Goal: Information Seeking & Learning: Learn about a topic

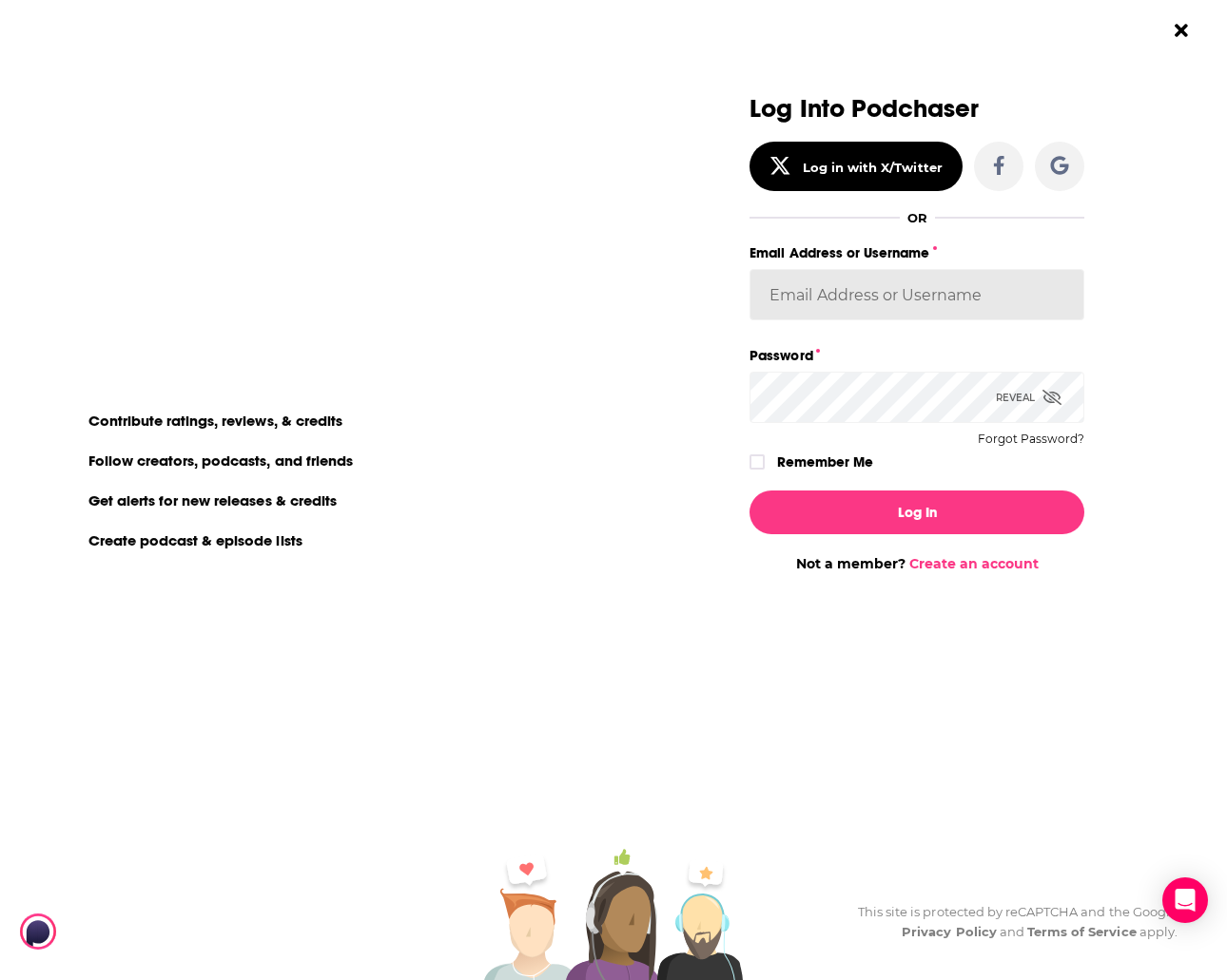
click at [888, 290] on input "Email Address or Username" at bounding box center [917, 295] width 335 height 51
type input "experts2podcasts"
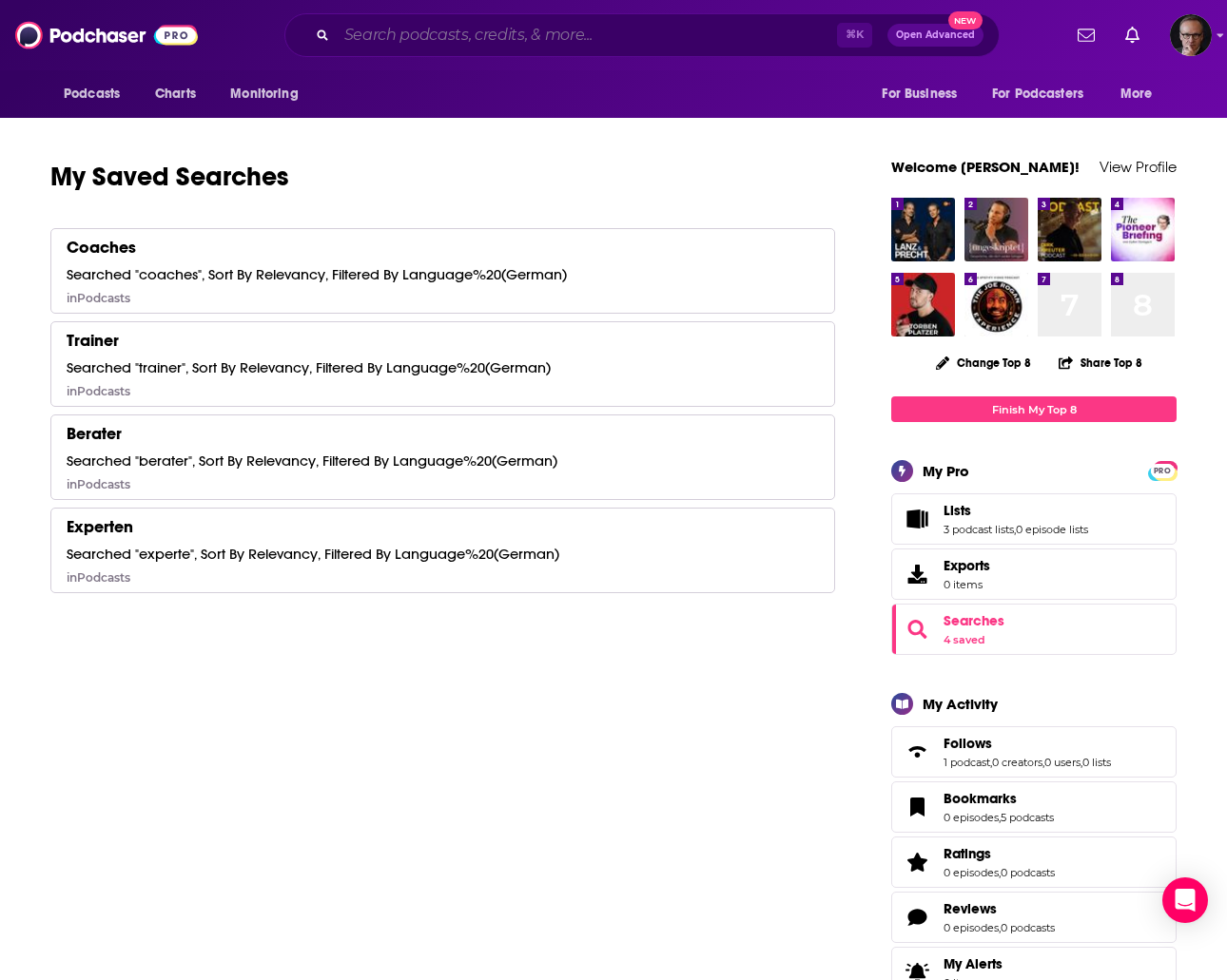
click at [400, 38] on input "Search podcasts, credits, & more..." at bounding box center [586, 34] width 500 height 30
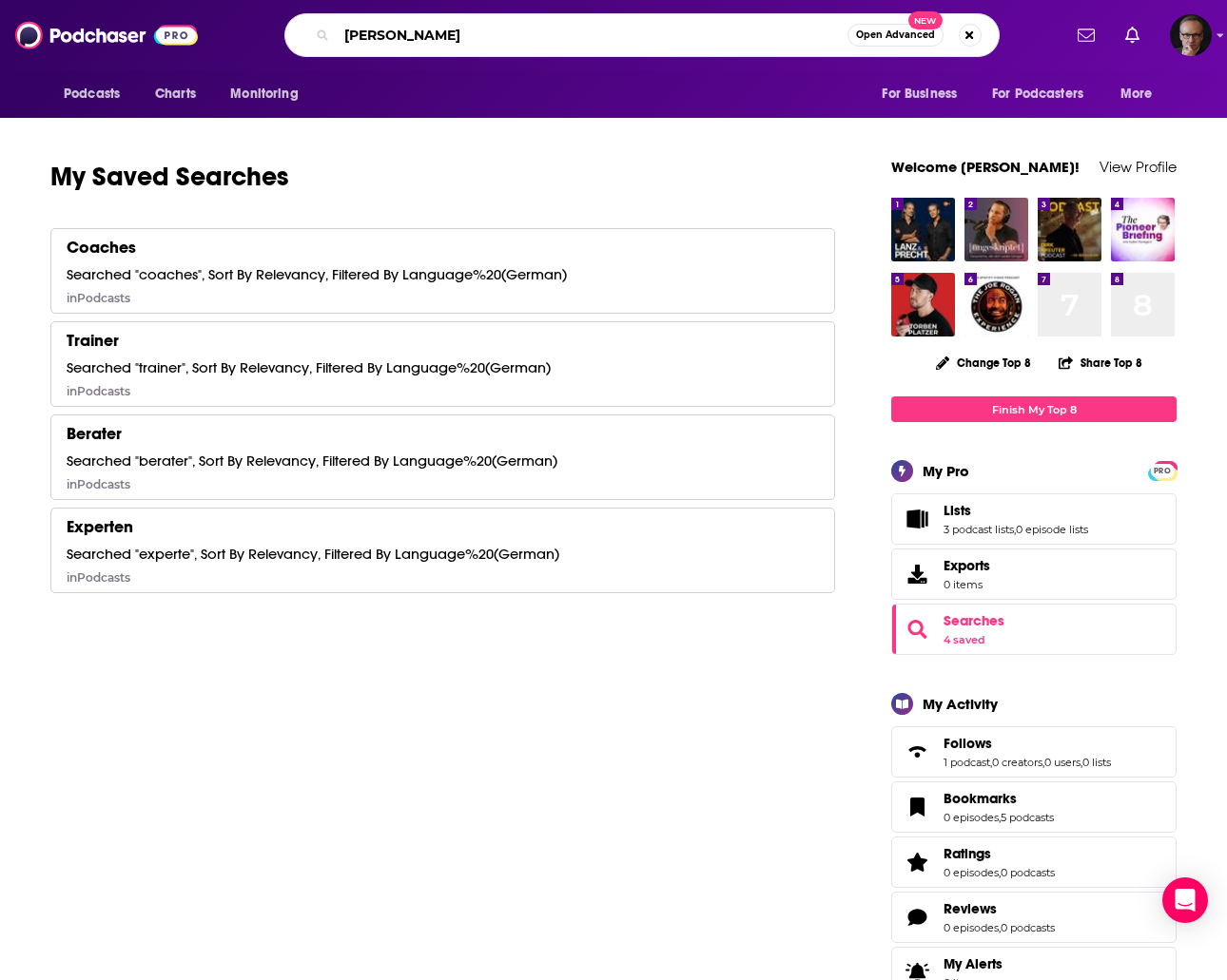
type input "[PERSON_NAME]"
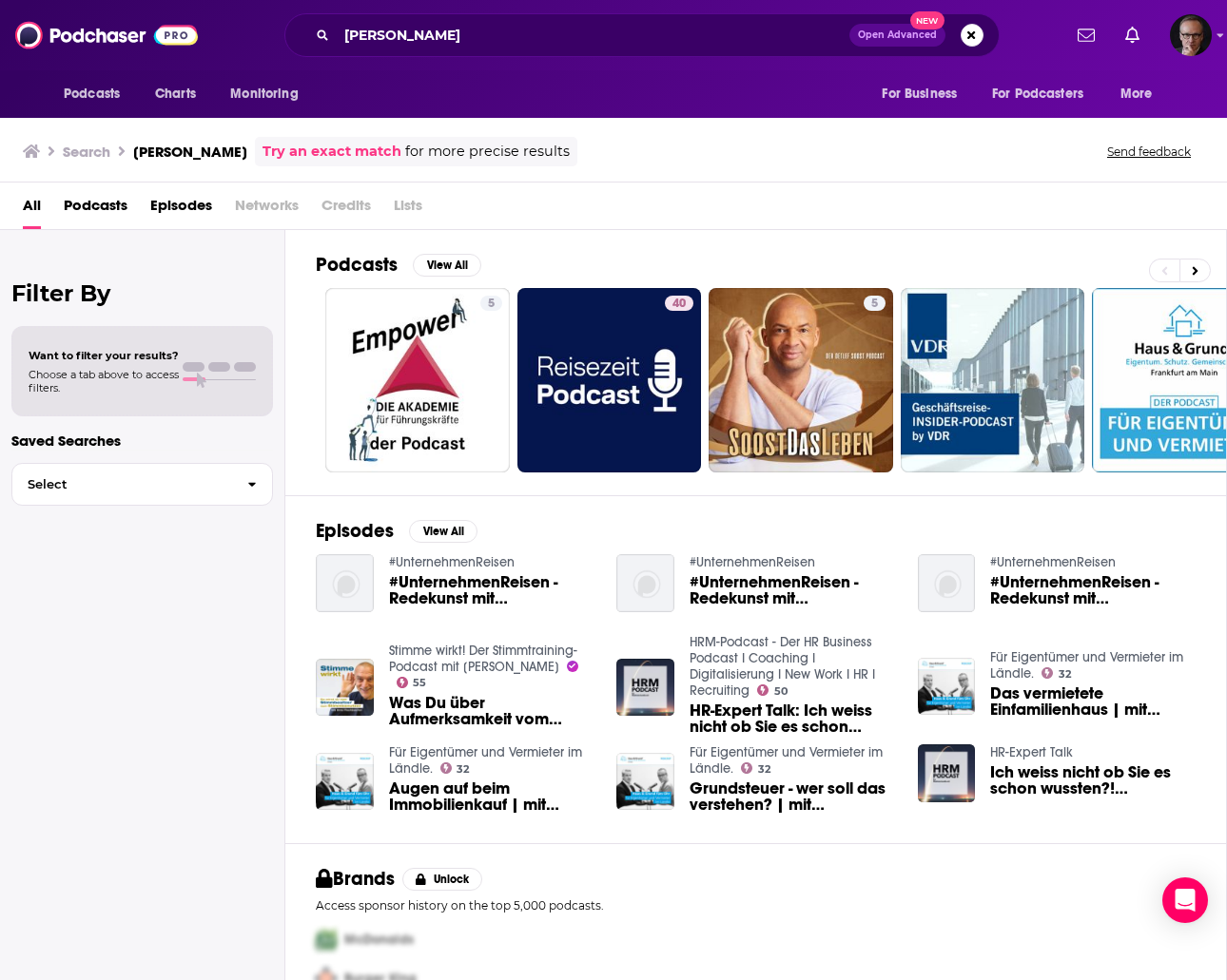
click at [105, 196] on span "Podcasts" at bounding box center [95, 210] width 64 height 39
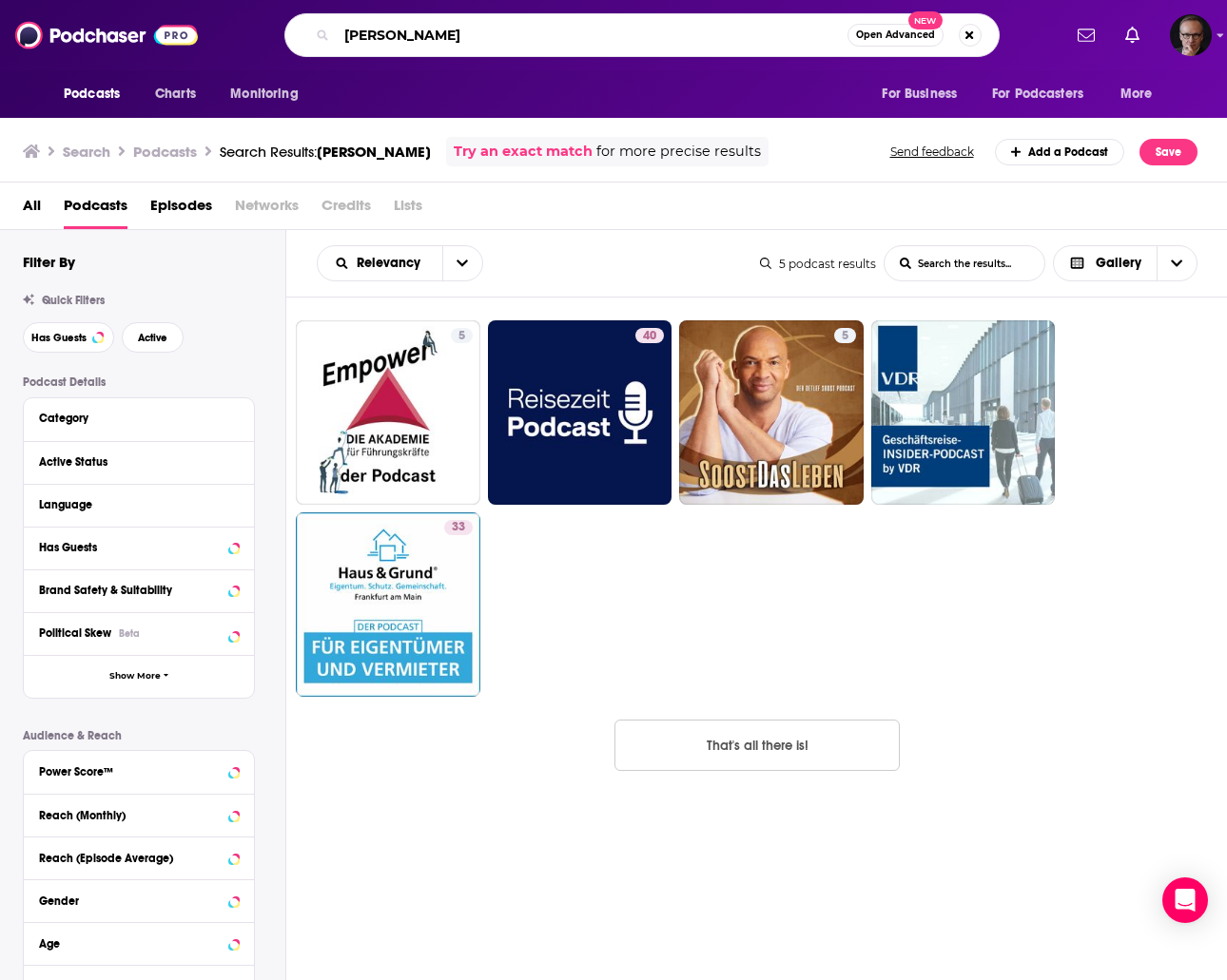
click at [456, 34] on input "[PERSON_NAME]" at bounding box center [592, 34] width 511 height 30
type input "selbstbewusste macher"
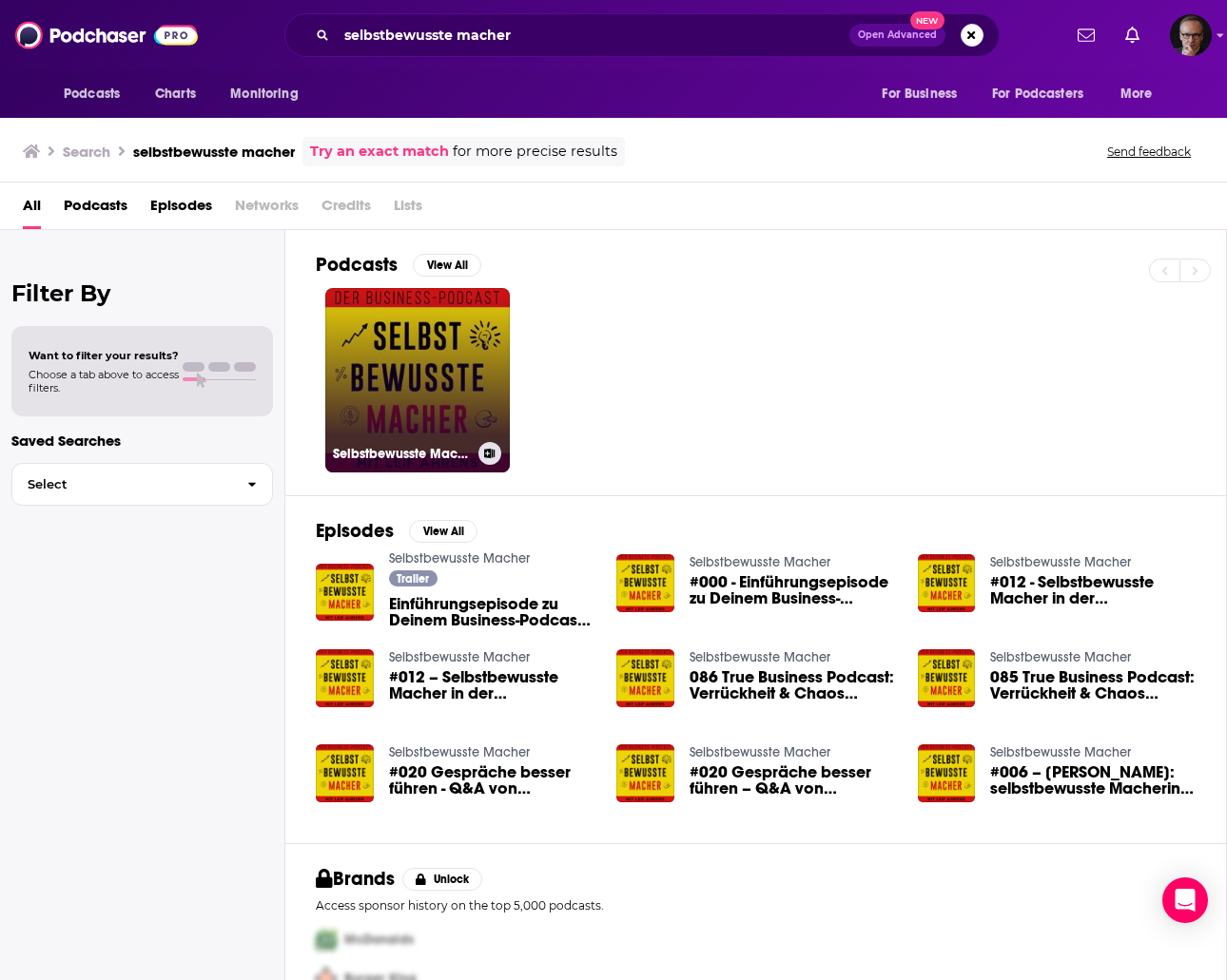
click at [419, 390] on link "Selbstbewusste Macher" at bounding box center [418, 380] width 185 height 185
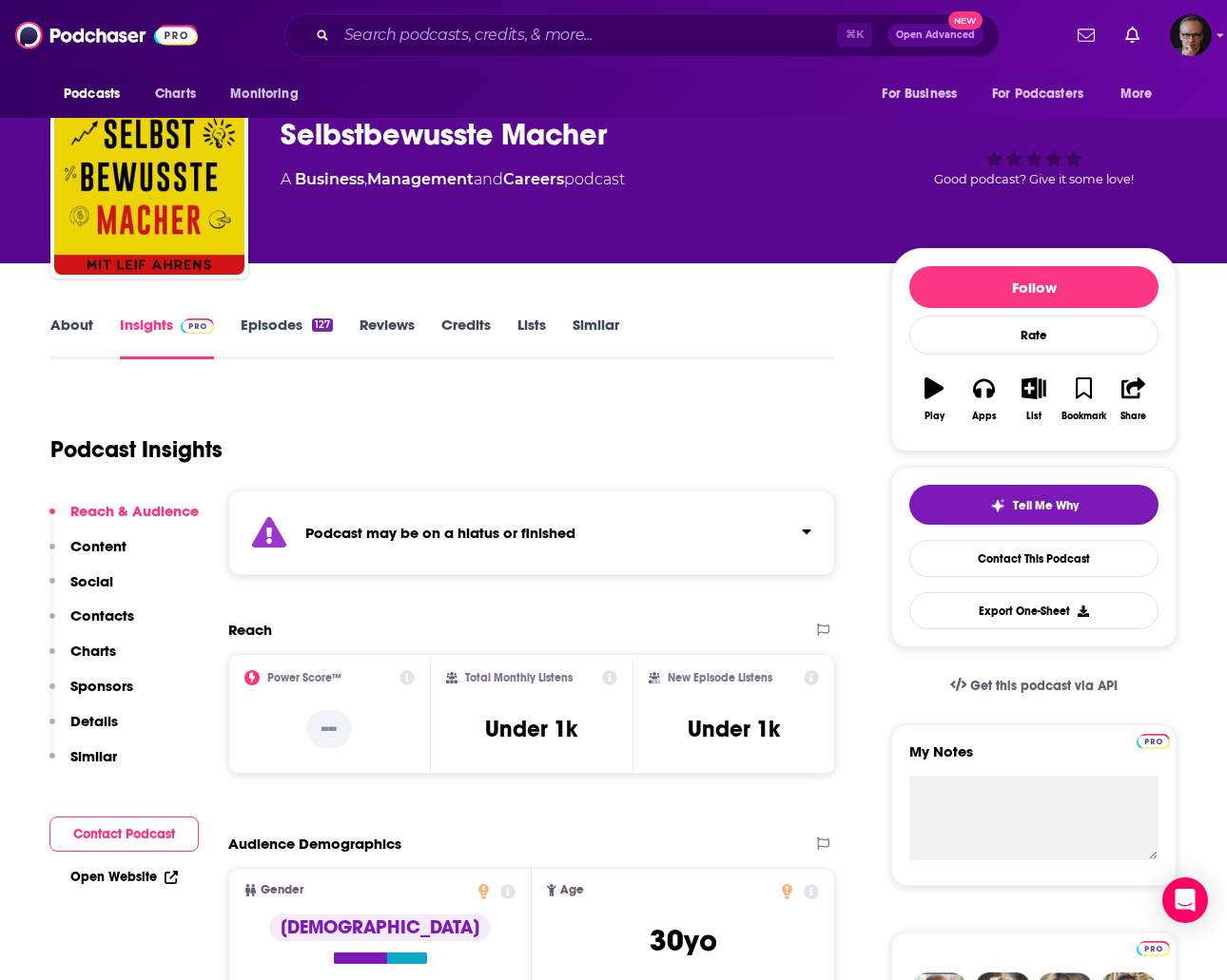
scroll to position [37, 0]
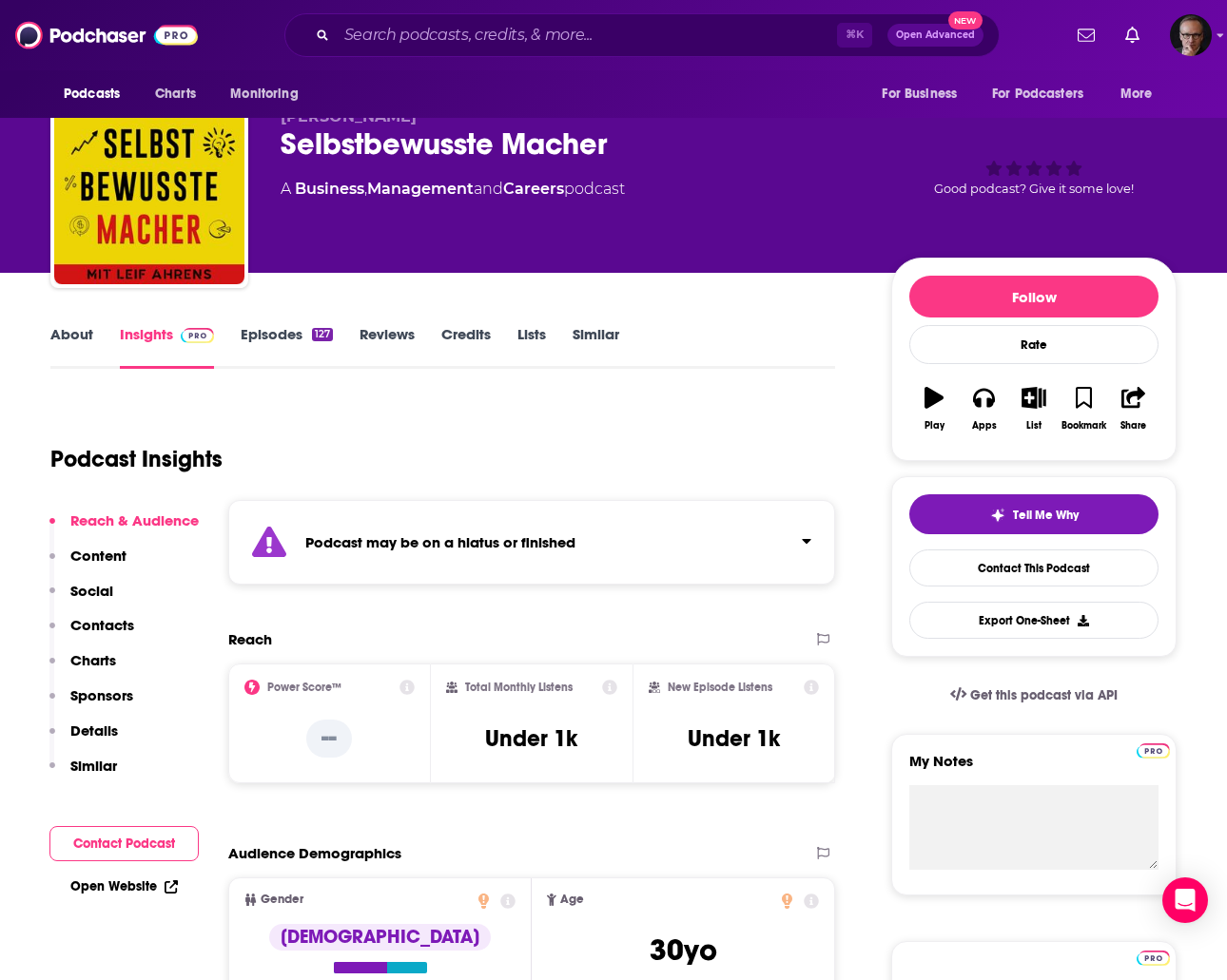
click at [288, 340] on link "Episodes 127" at bounding box center [287, 347] width 92 height 44
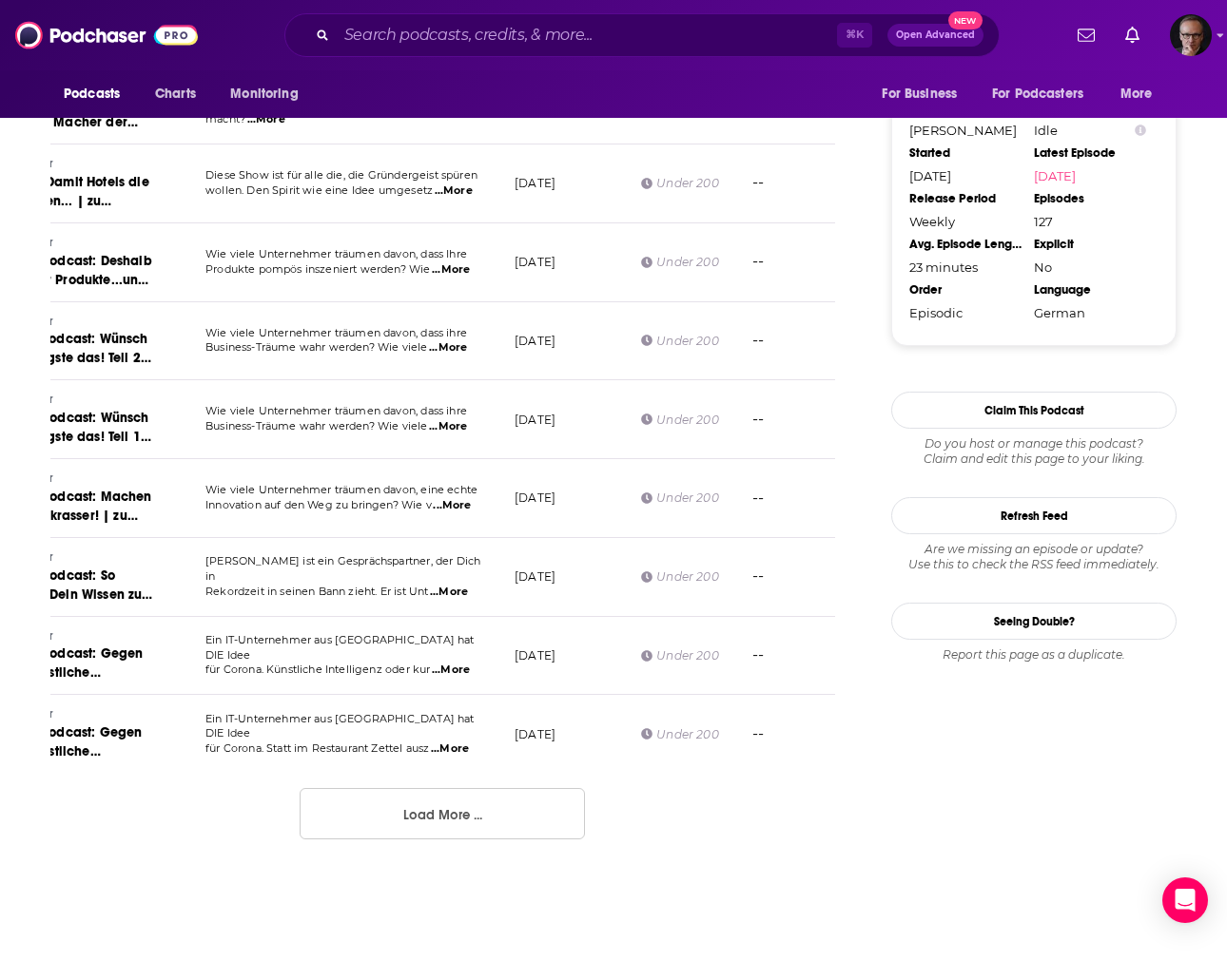
scroll to position [1875, 0]
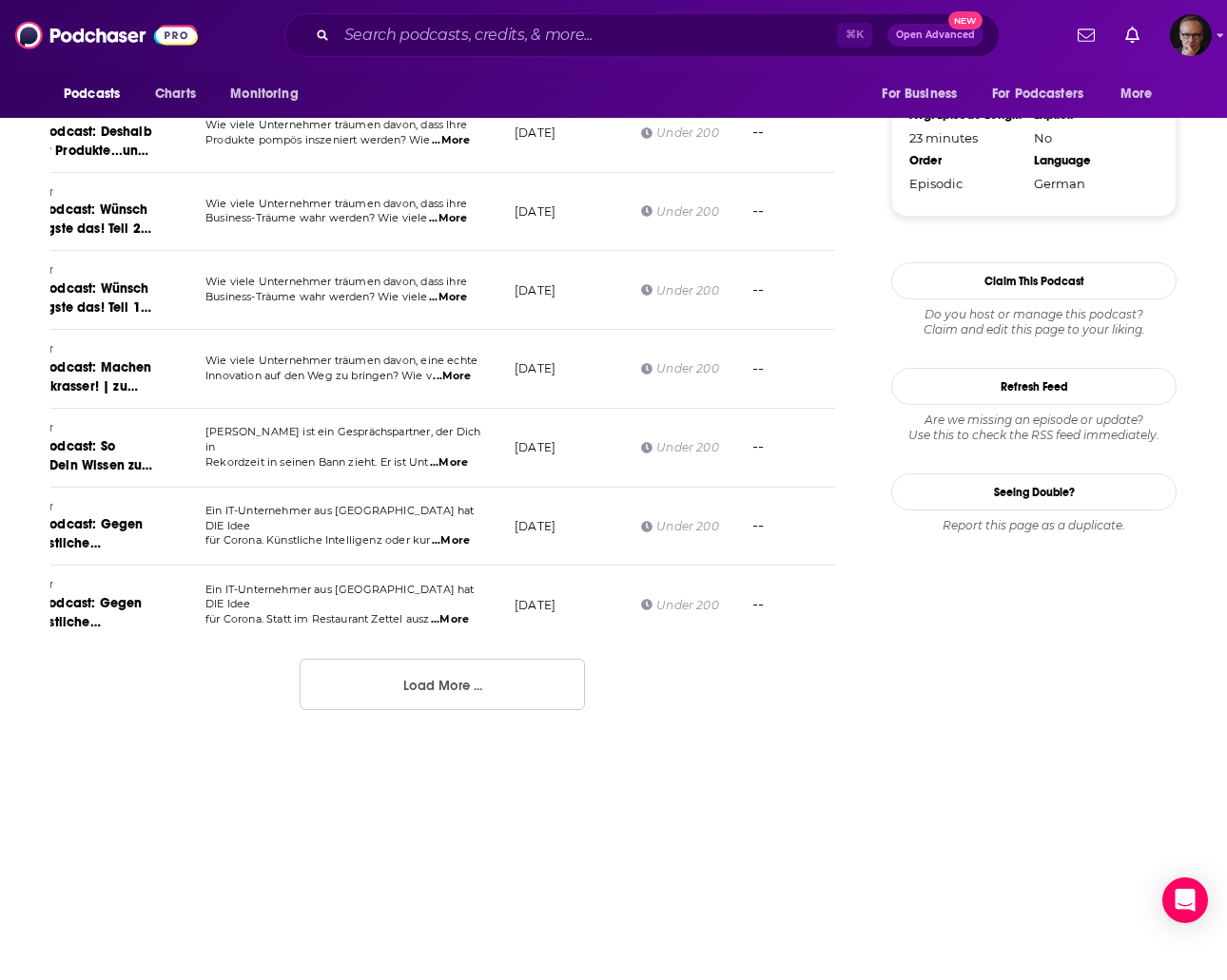
click at [474, 678] on button "Load More ..." at bounding box center [442, 684] width 285 height 51
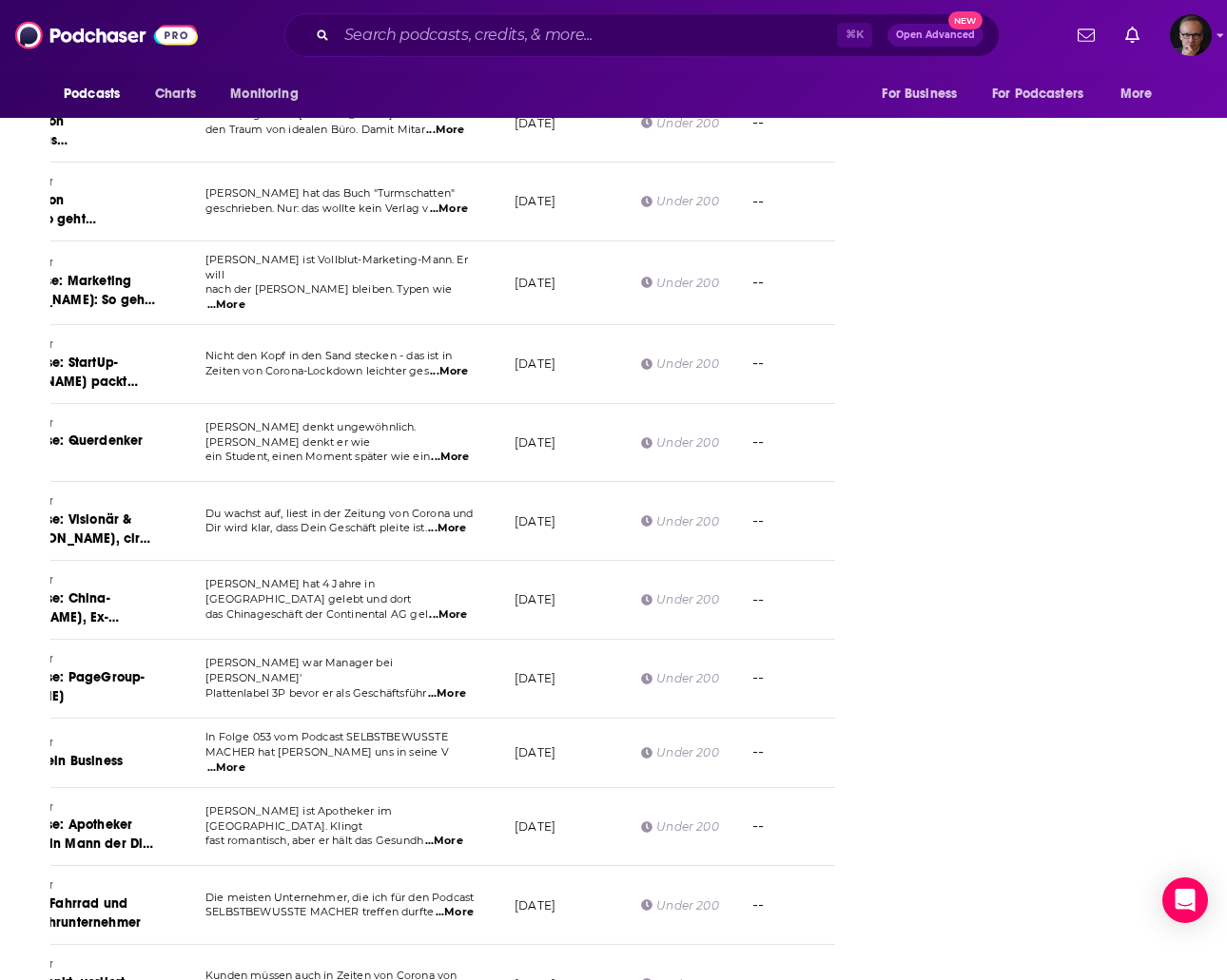
scroll to position [3589, 0]
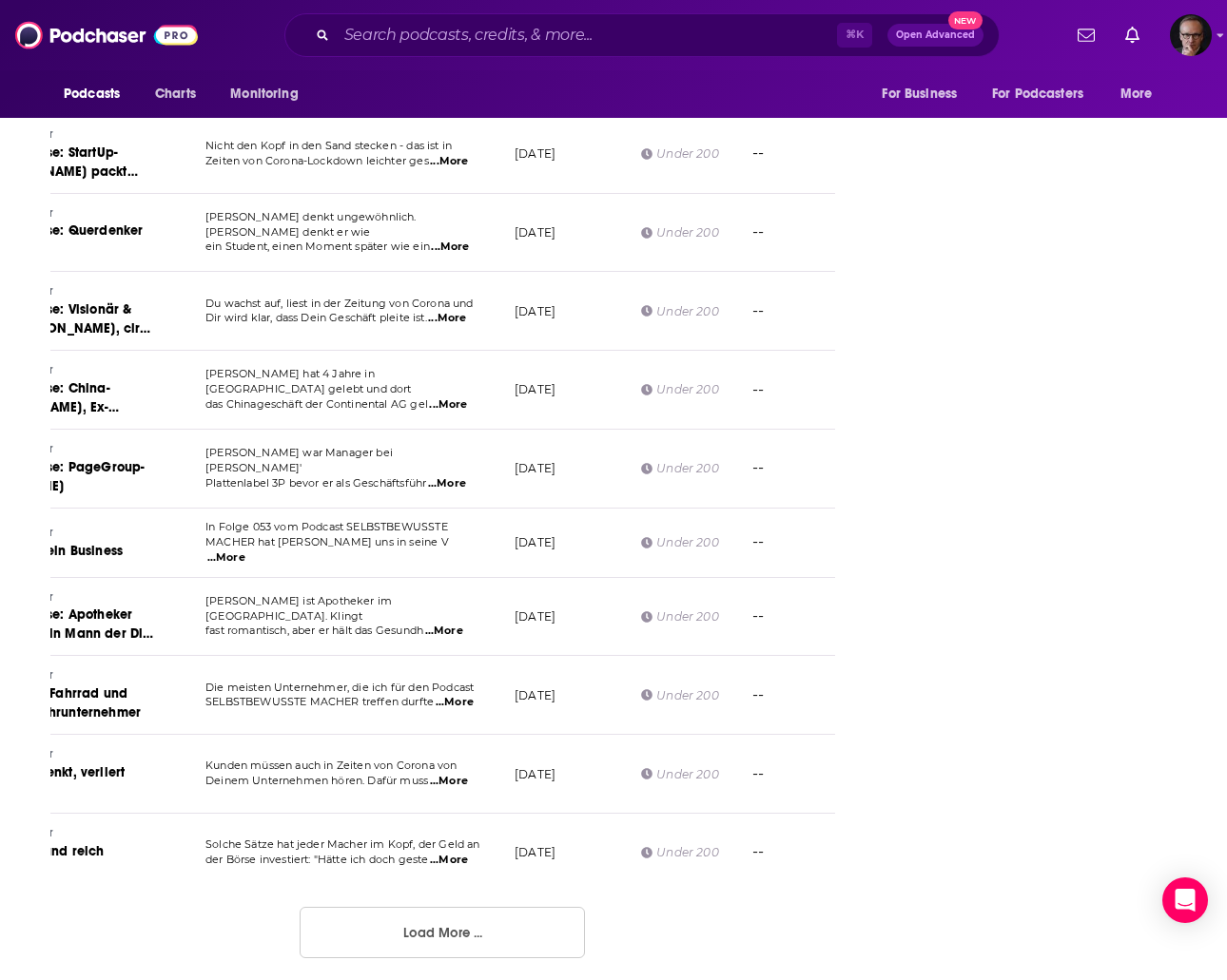
click at [463, 929] on button "Load More ..." at bounding box center [442, 932] width 285 height 51
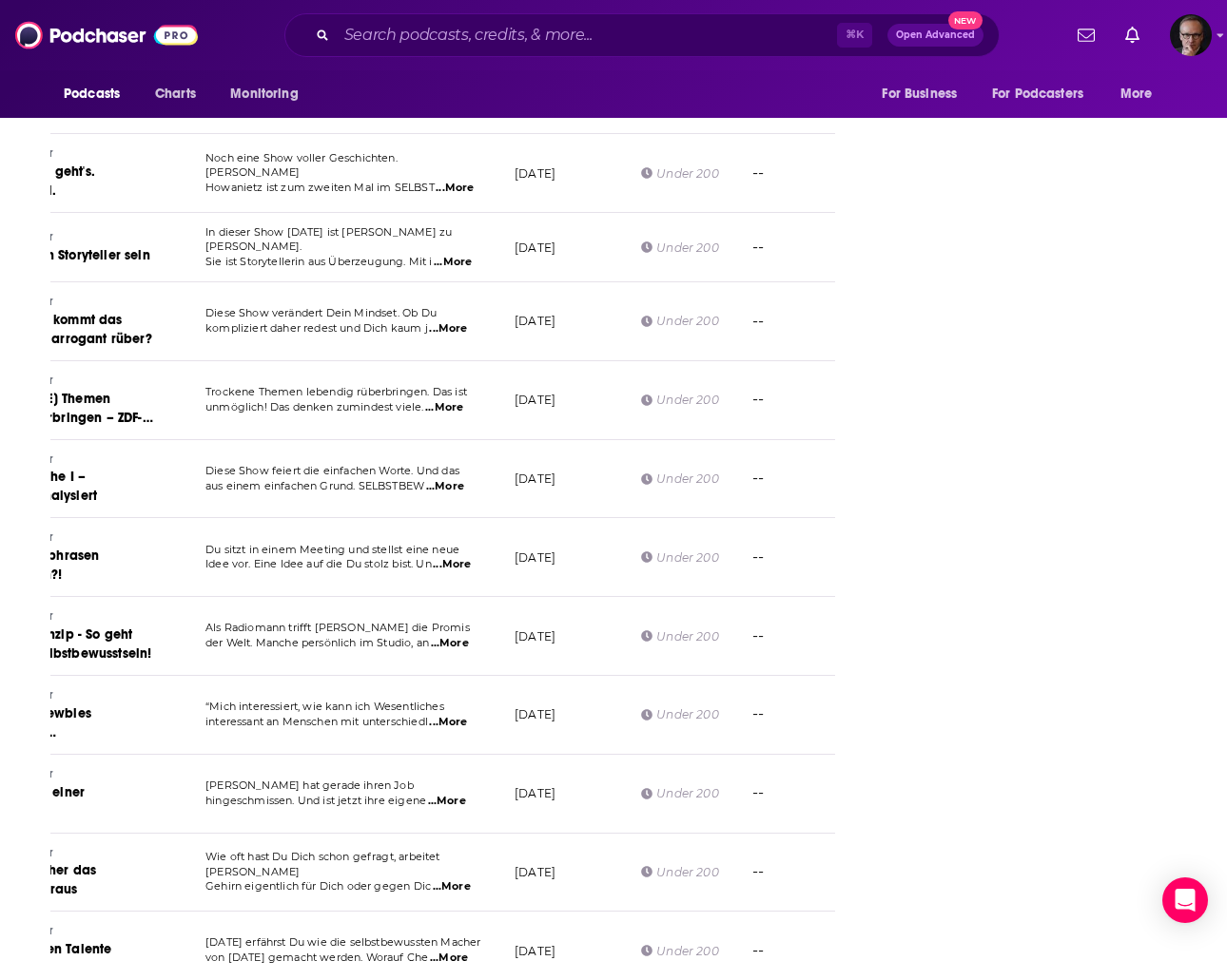
scroll to position [5536, 0]
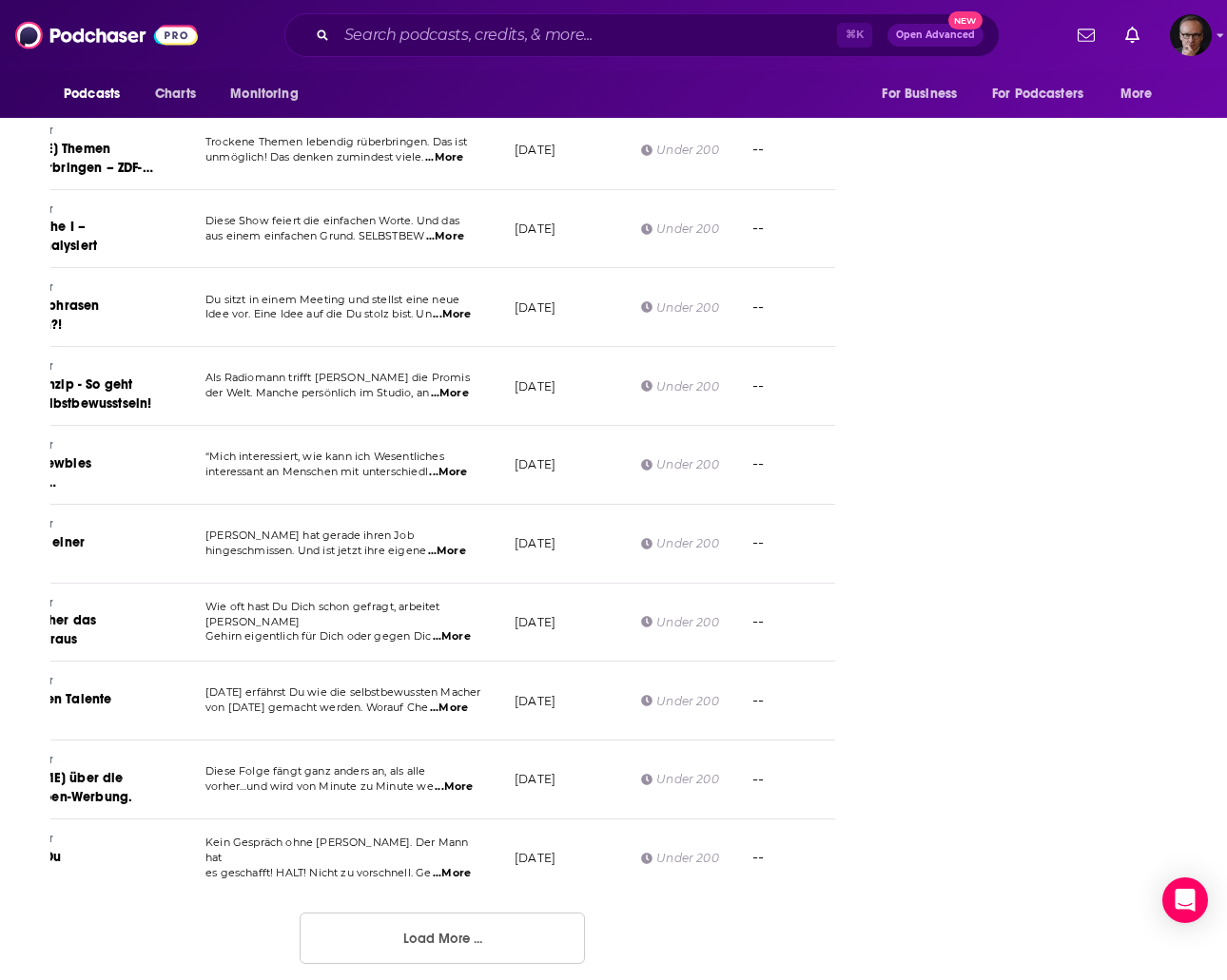
click at [511, 923] on button "Load More ..." at bounding box center [442, 938] width 285 height 51
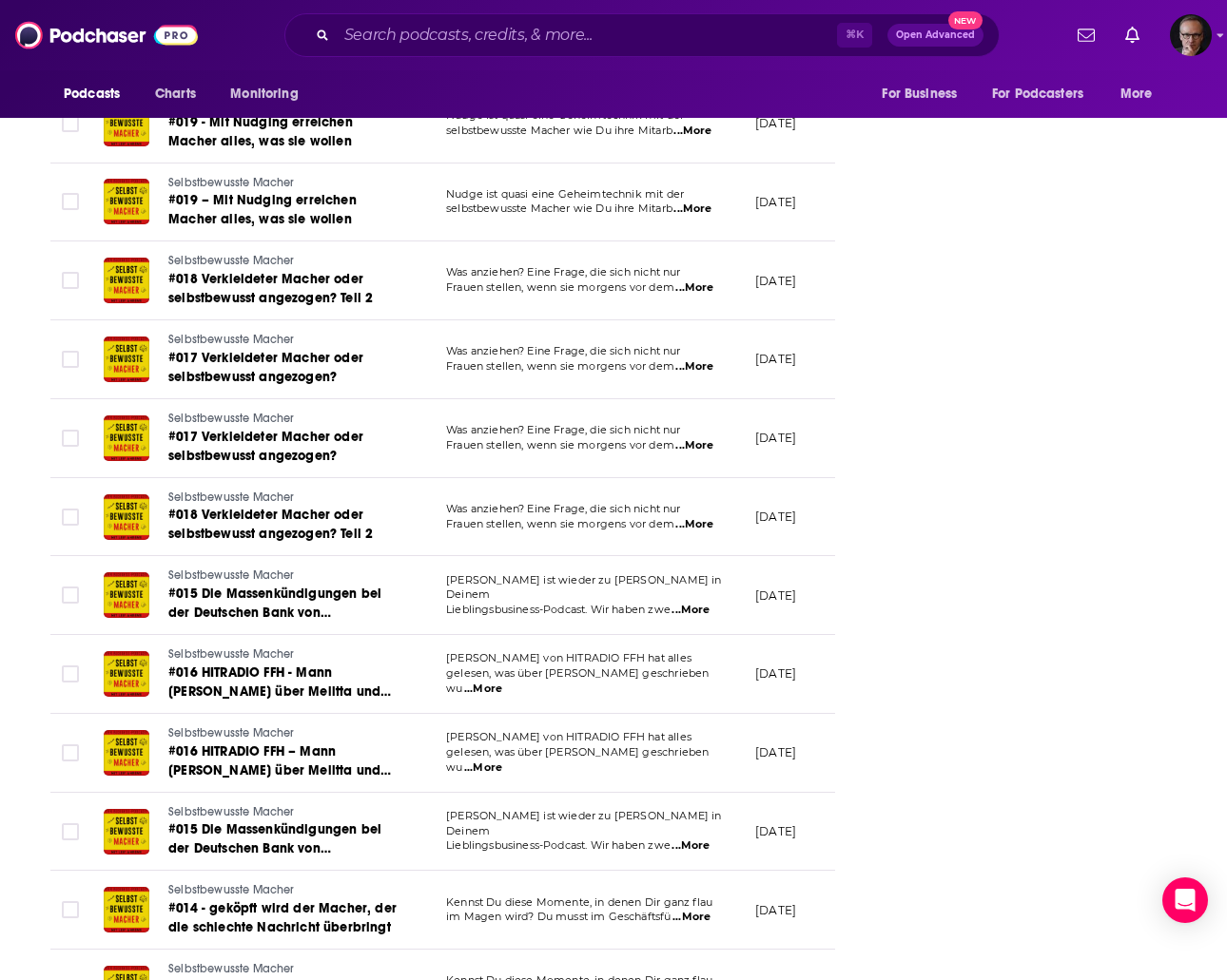
scroll to position [7502, 0]
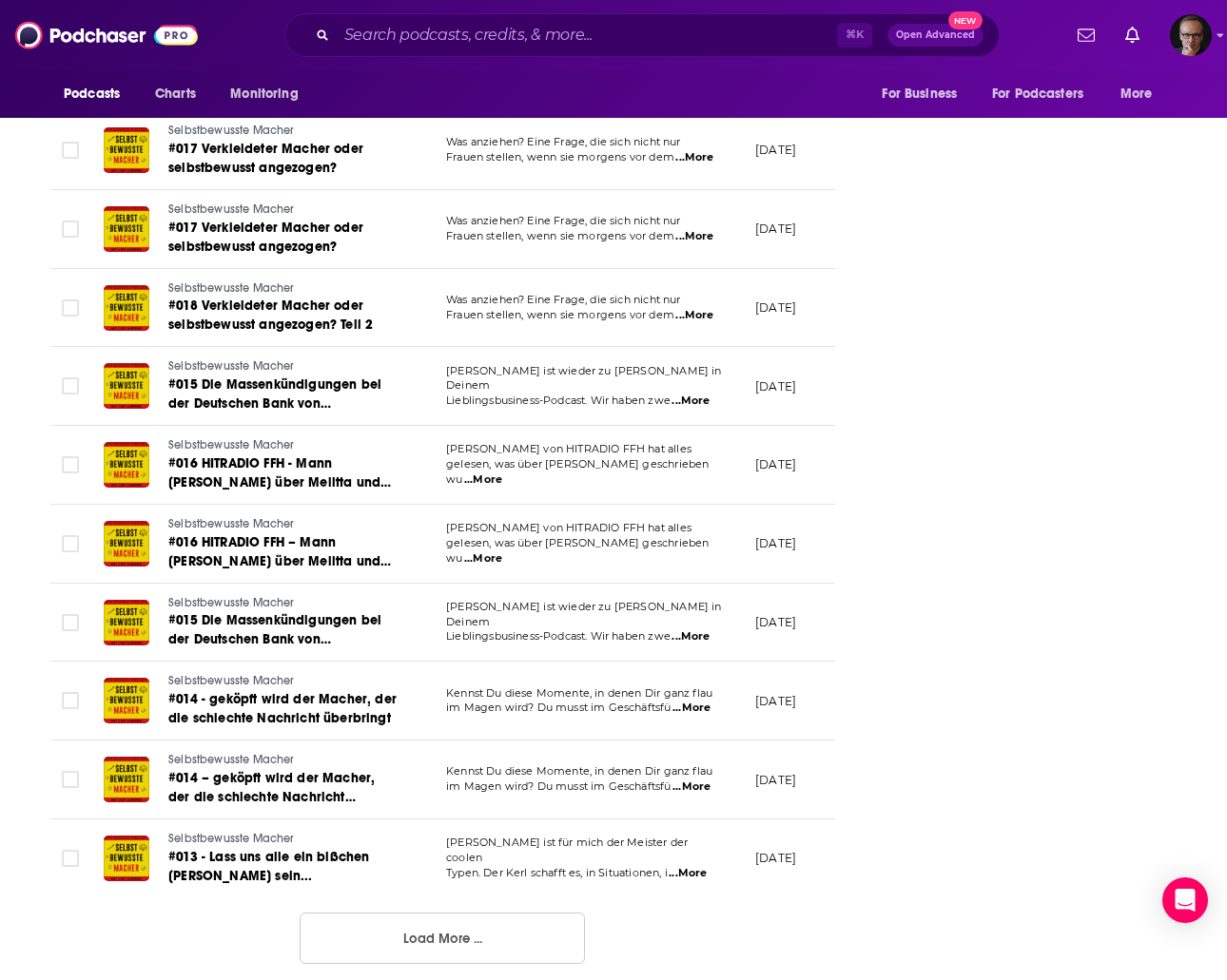
click at [514, 921] on button "Load More ..." at bounding box center [442, 938] width 285 height 51
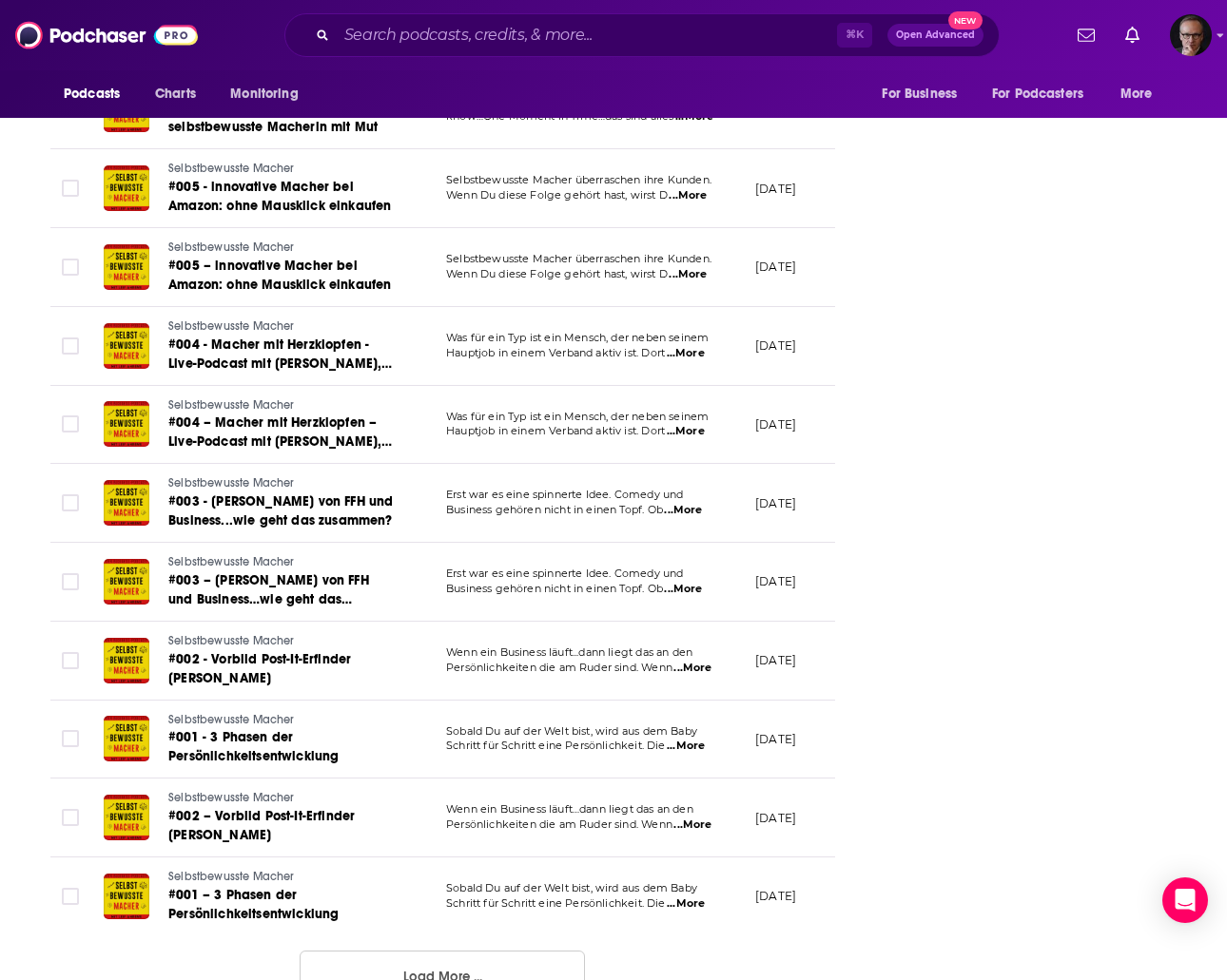
scroll to position [9469, 0]
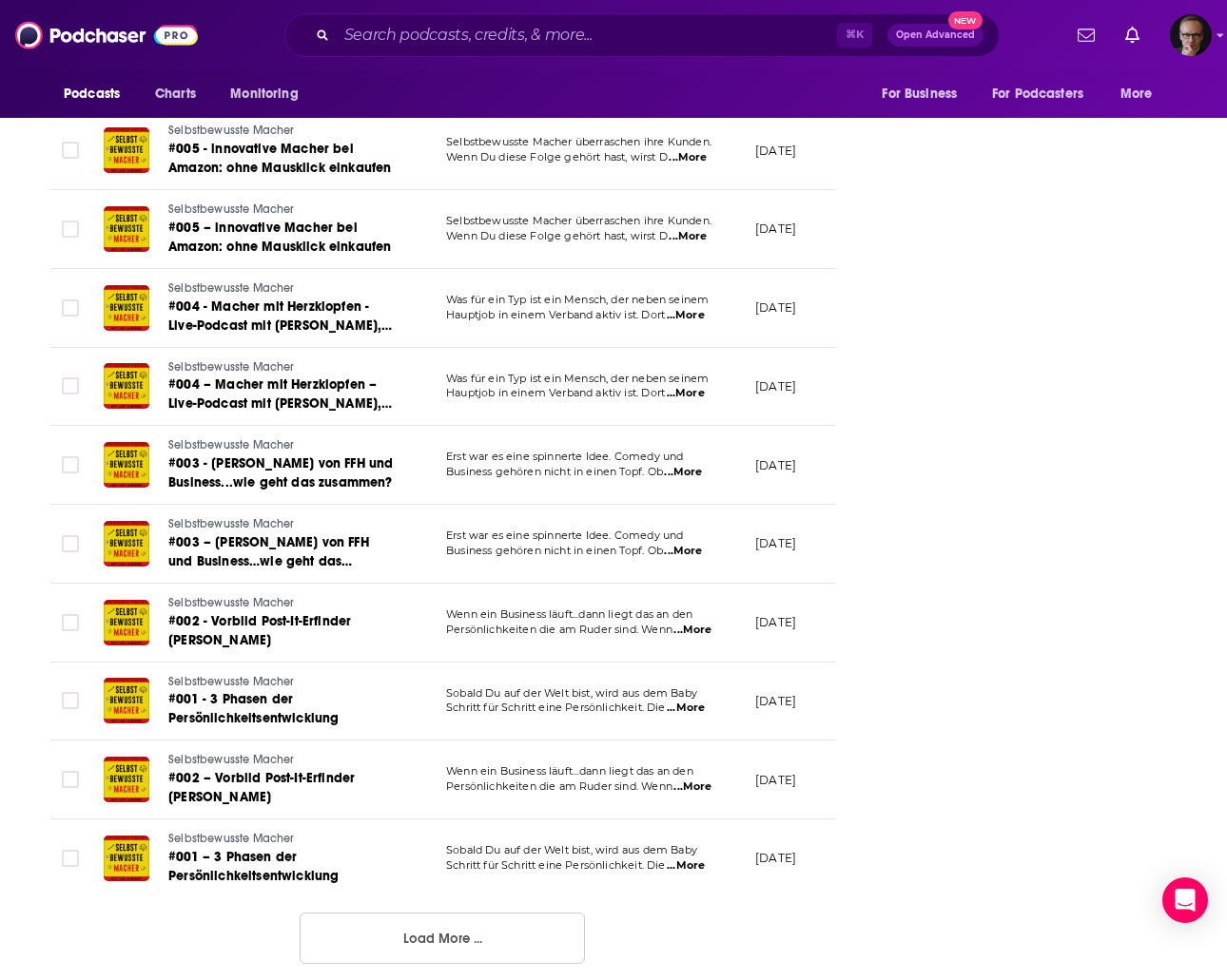
click at [521, 49] on div "⌘ K Open Advanced New" at bounding box center [641, 35] width 715 height 44
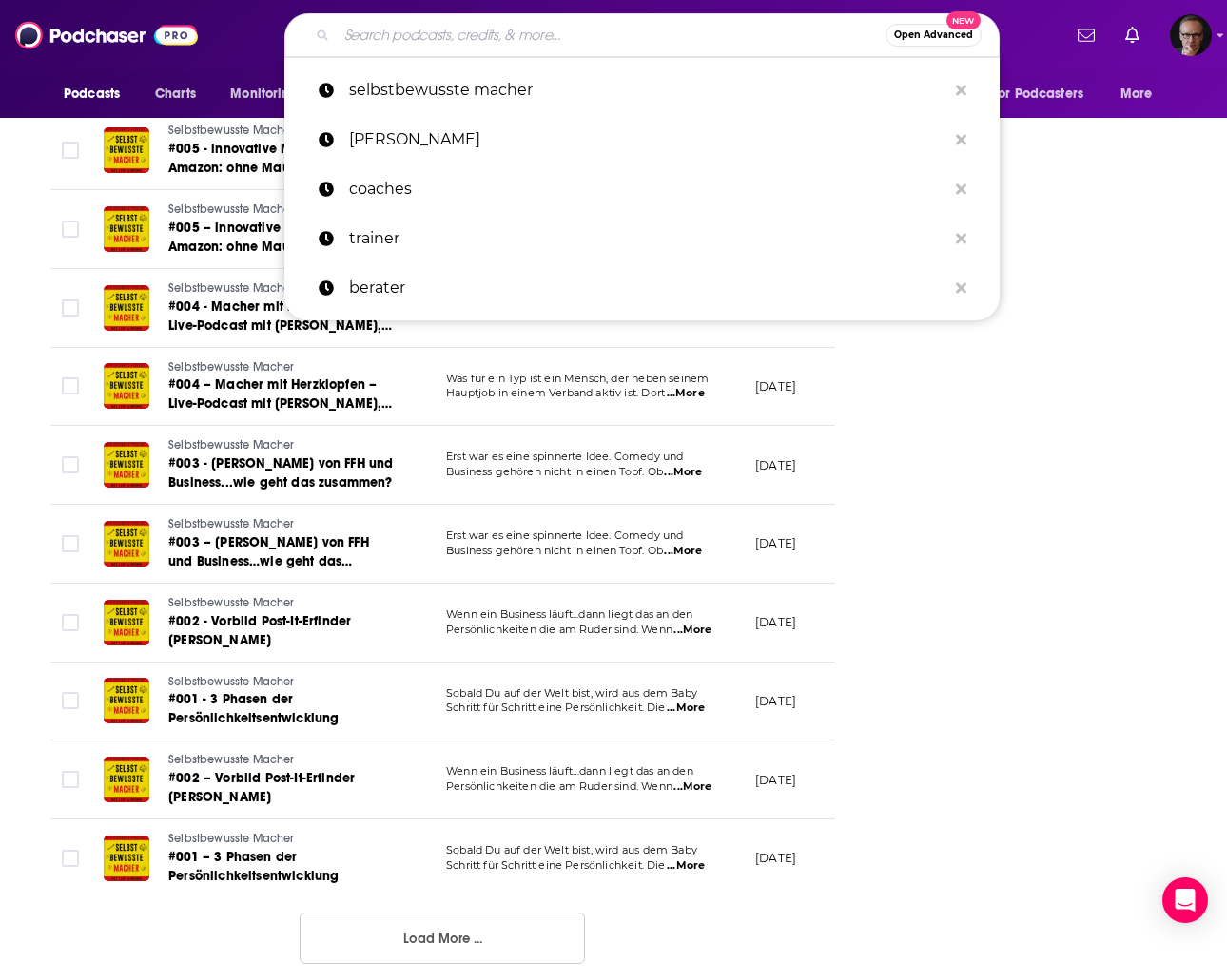
click at [524, 44] on input "Search podcasts, credits, & more..." at bounding box center [611, 34] width 548 height 30
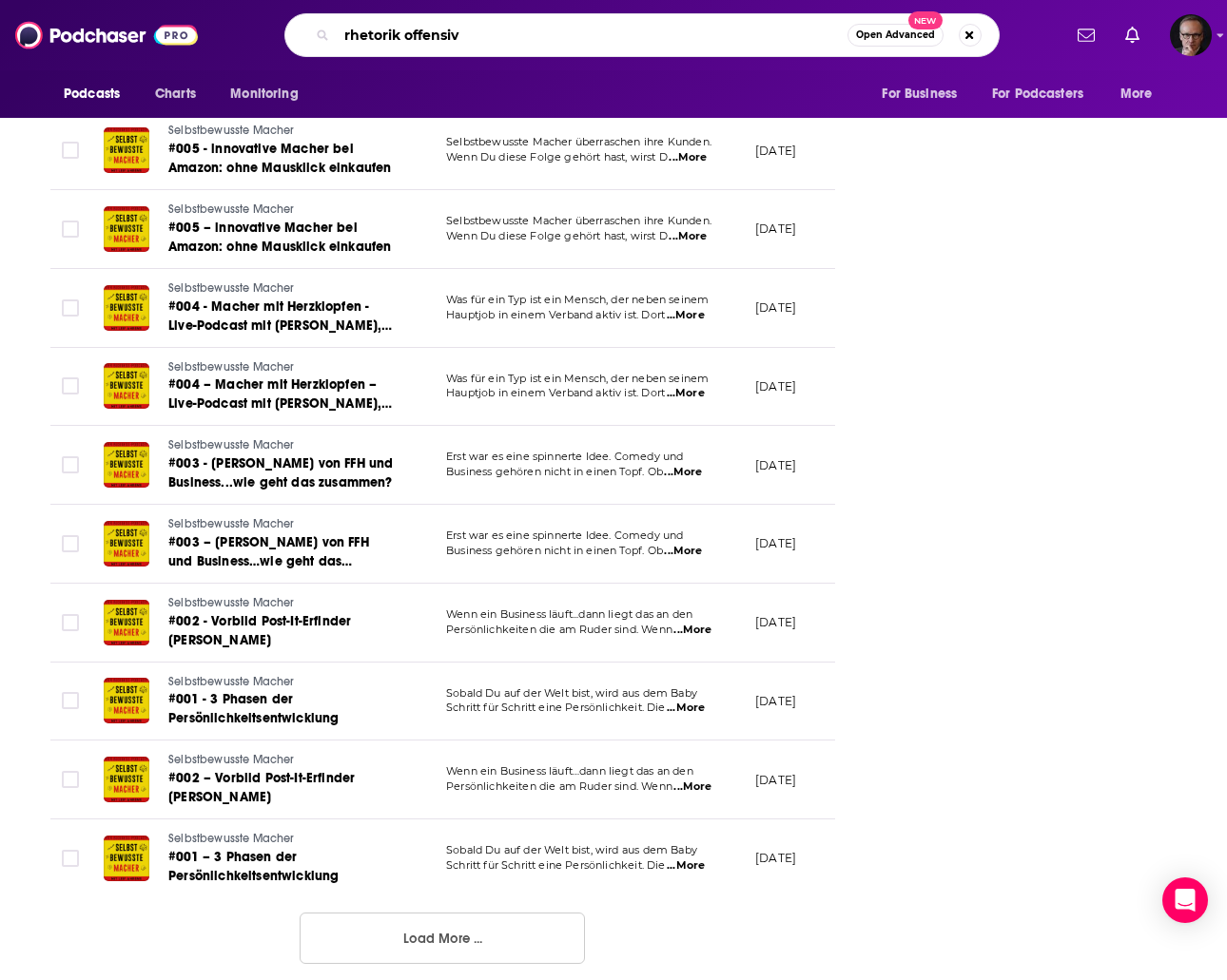
type input "rhetorik offensive"
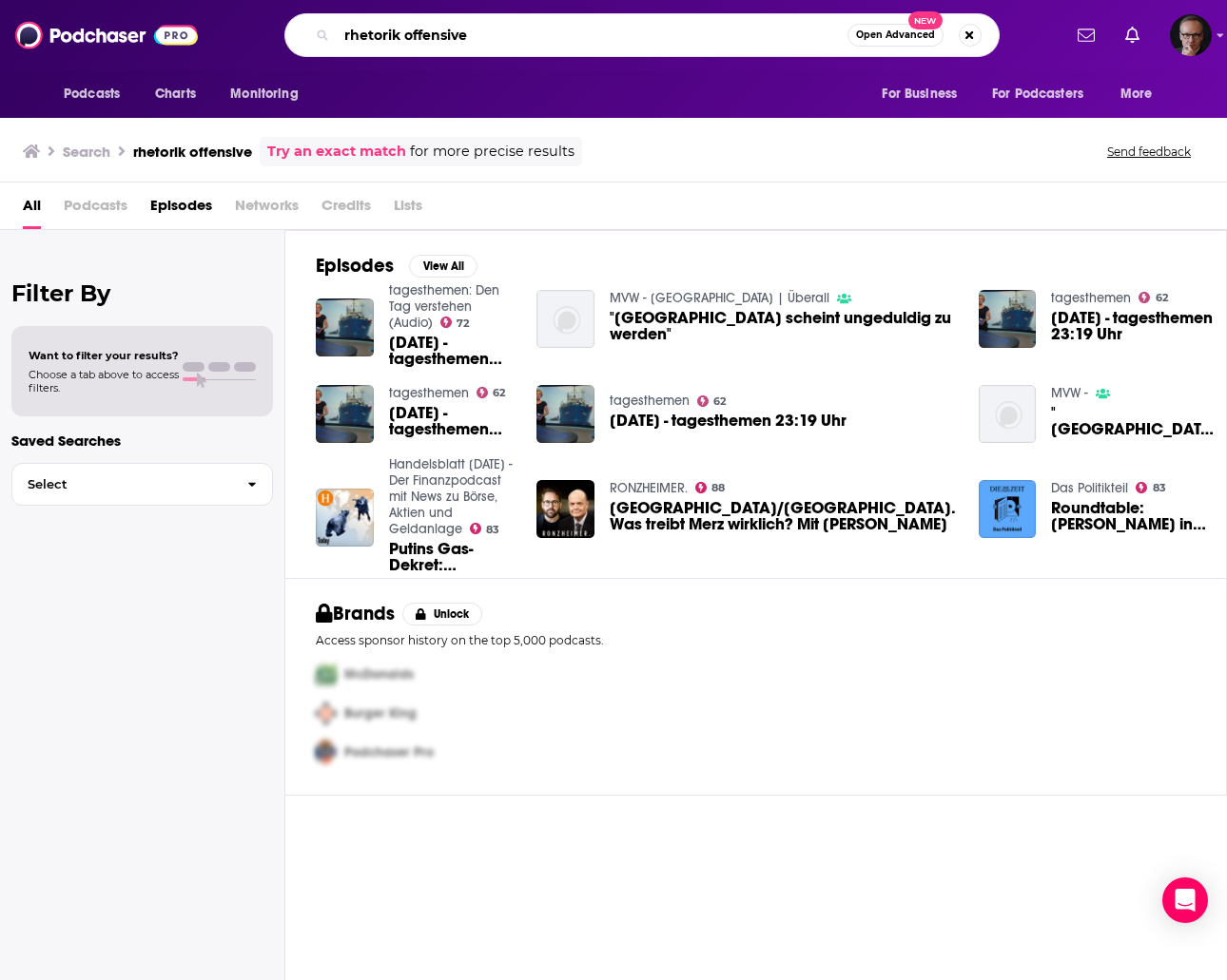
click at [477, 38] on input "rhetorik offensive" at bounding box center [592, 34] width 511 height 30
click at [406, 36] on input "rhetorik offensive" at bounding box center [592, 34] width 511 height 30
type input "rhetorikoffensive"
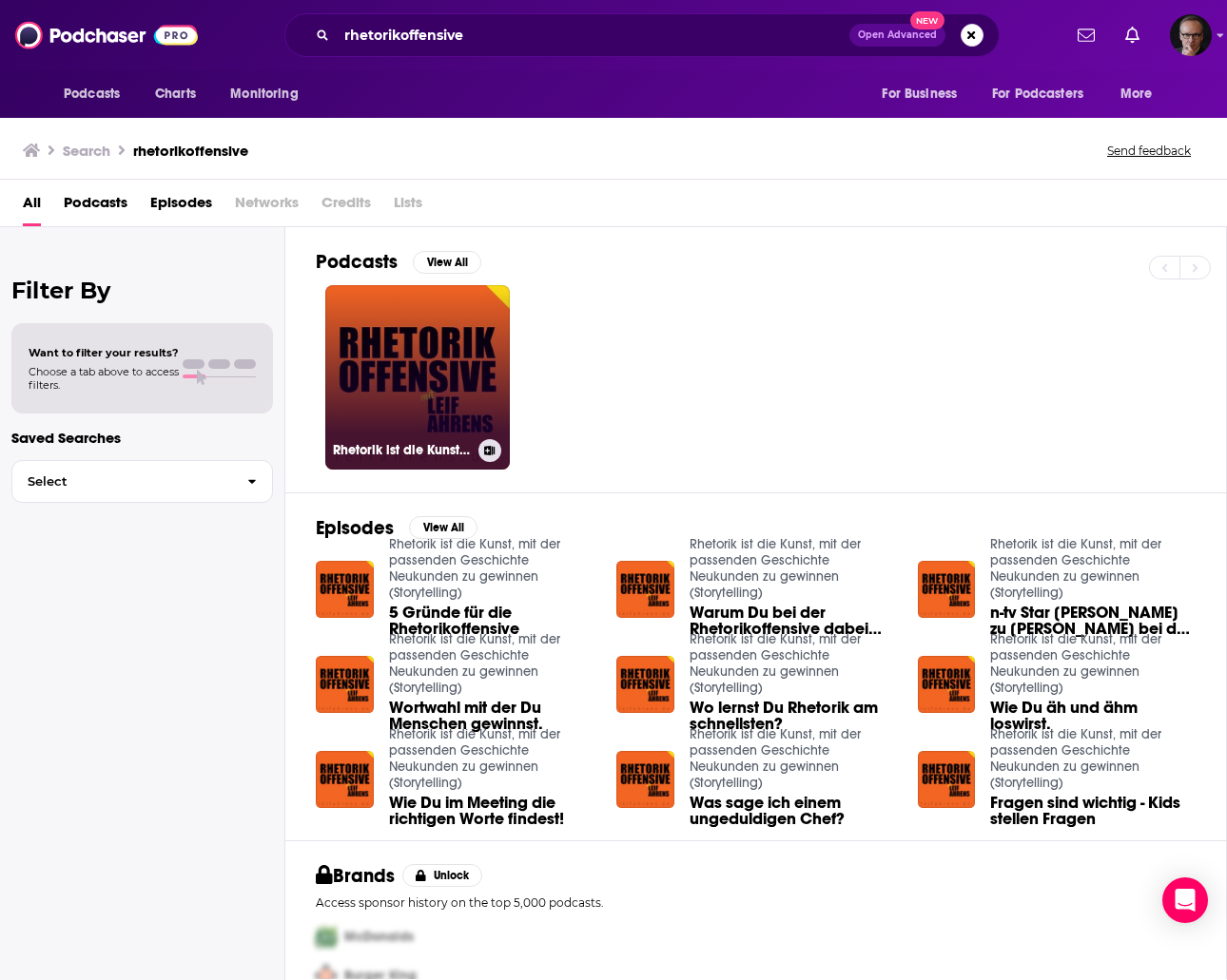
click at [418, 400] on link "Rhetorik ist die Kunst, mit der passenden Geschichte Neukunden zu gewinnen (Sto…" at bounding box center [418, 377] width 185 height 185
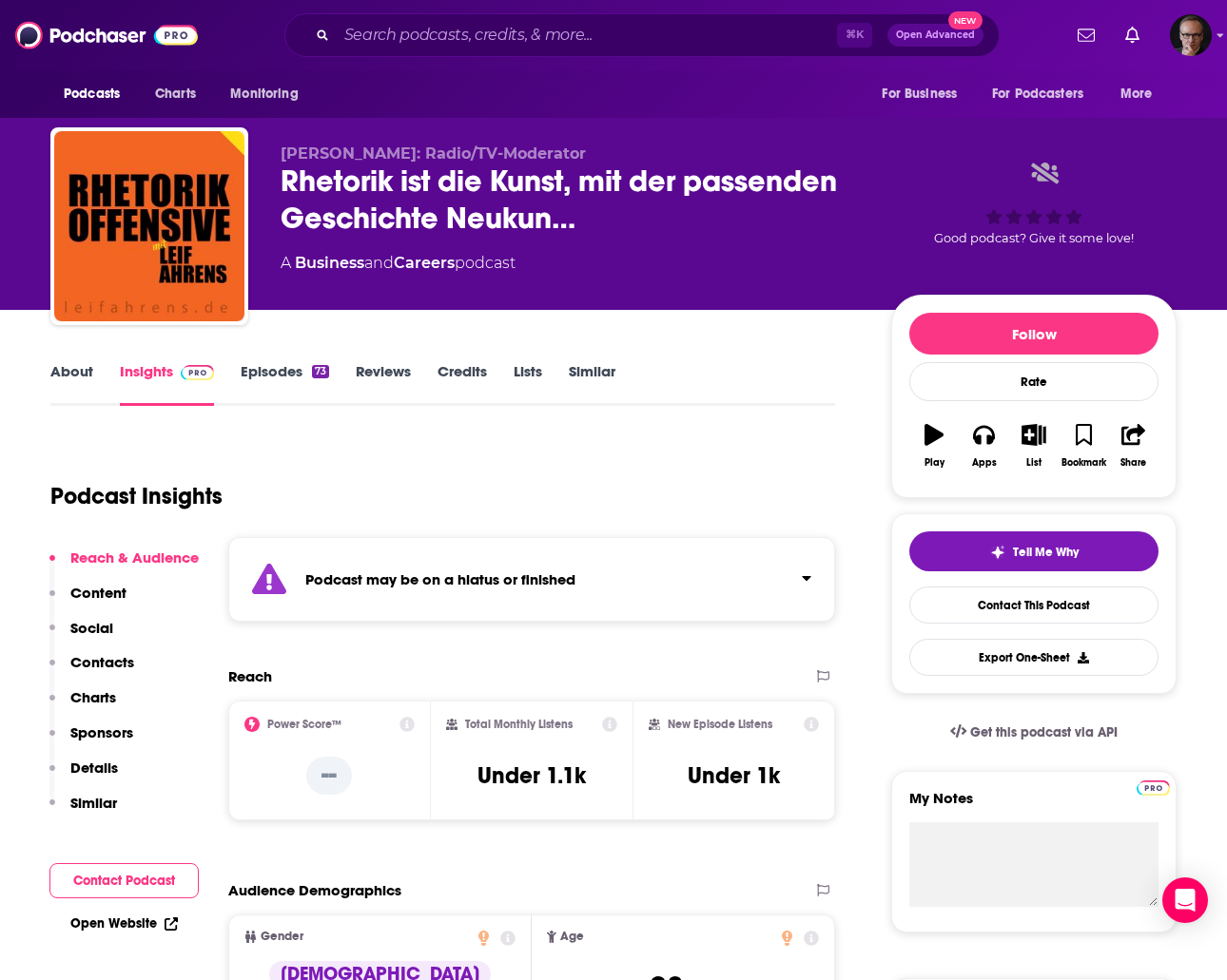
click at [292, 374] on link "Episodes 73" at bounding box center [285, 384] width 88 height 44
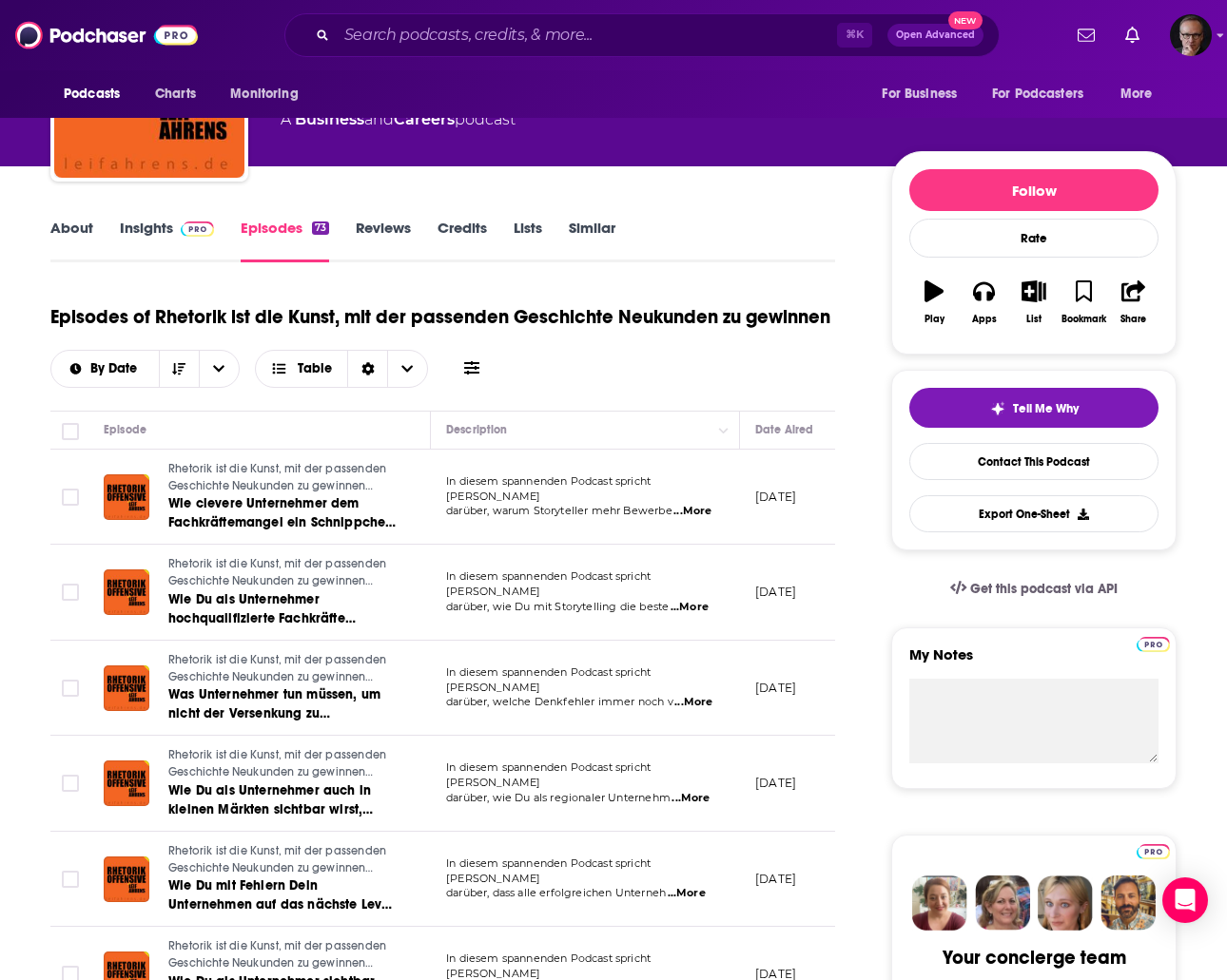
scroll to position [1908, 0]
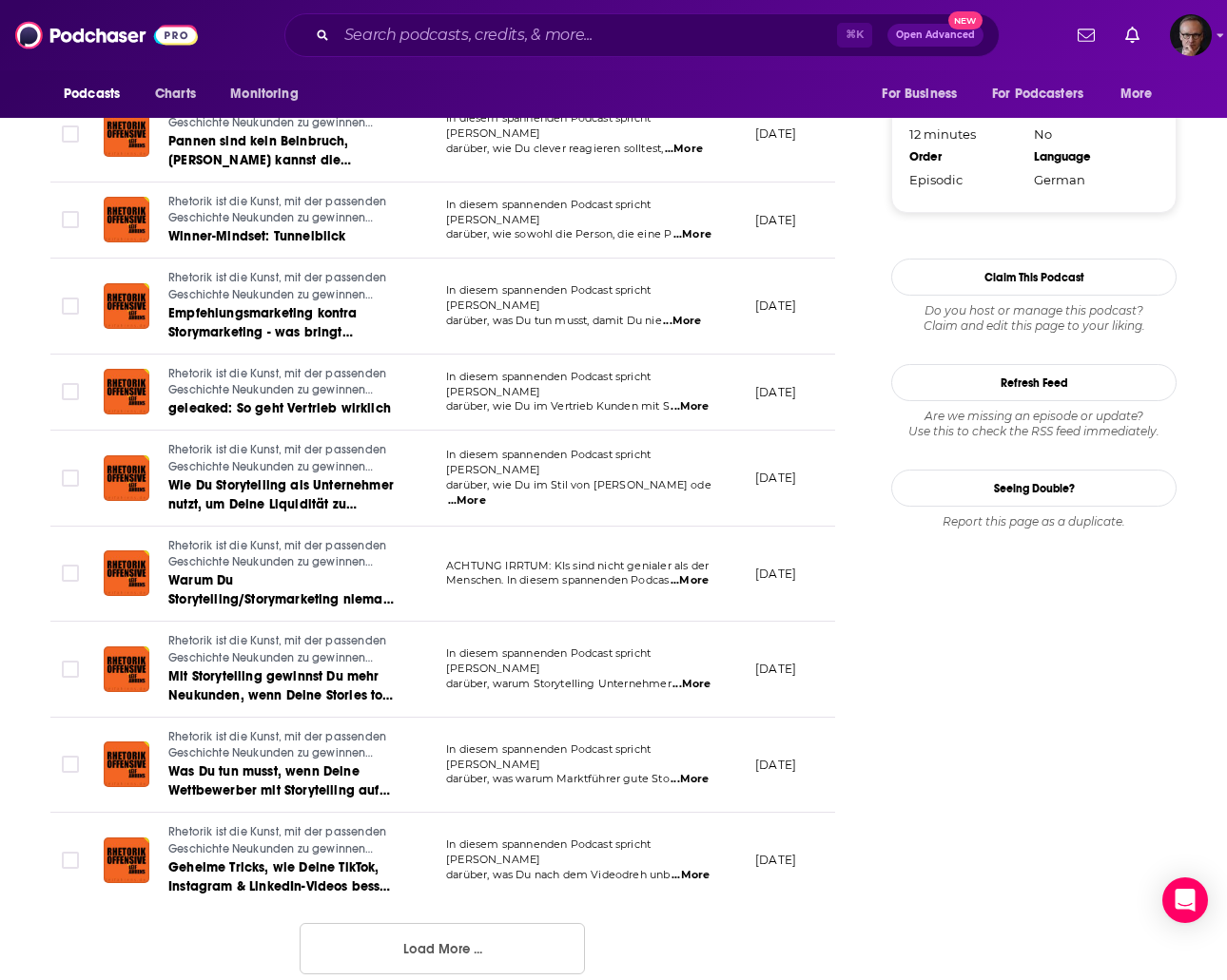
click at [516, 930] on button "Load More ..." at bounding box center [442, 949] width 285 height 51
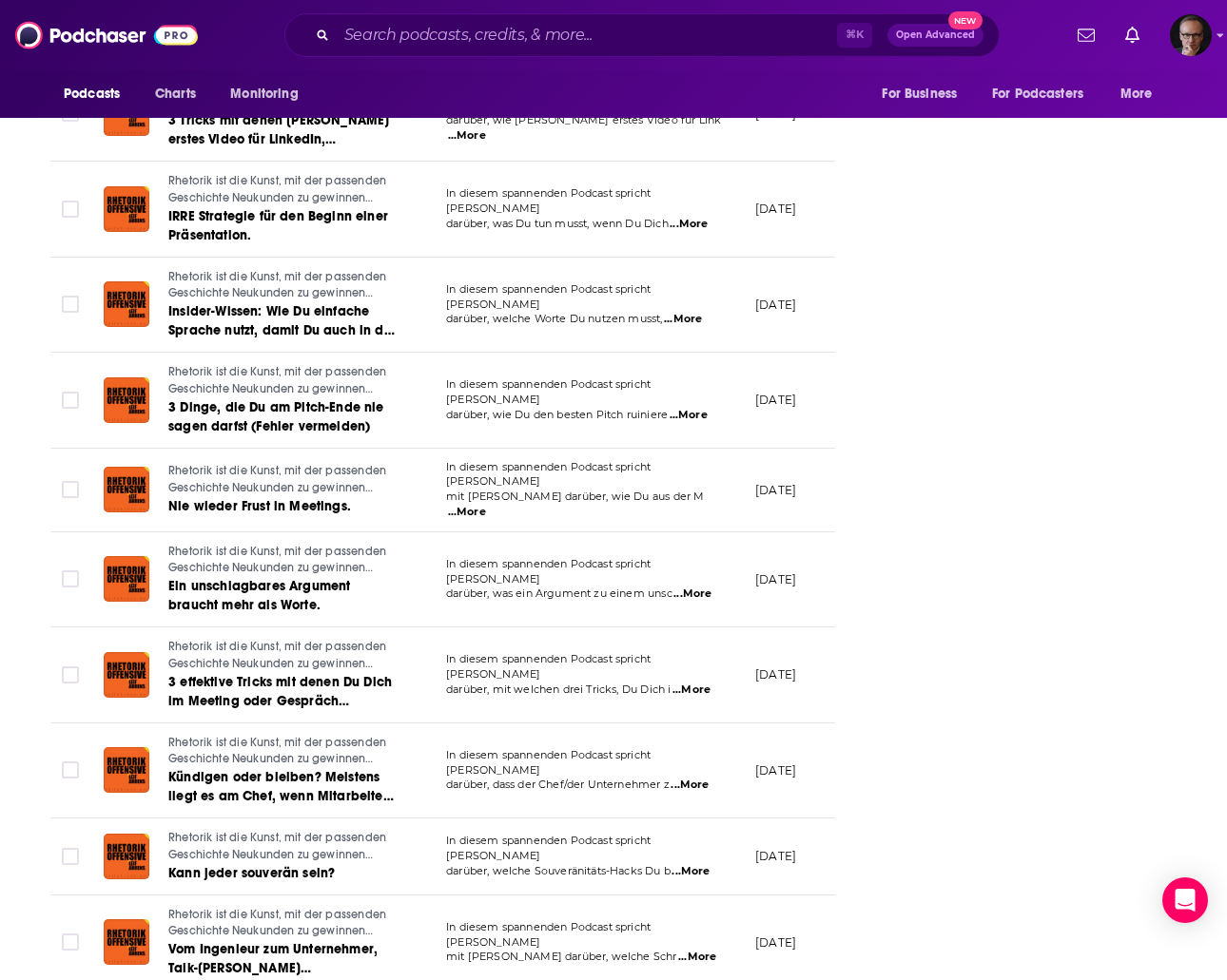
scroll to position [4201, 0]
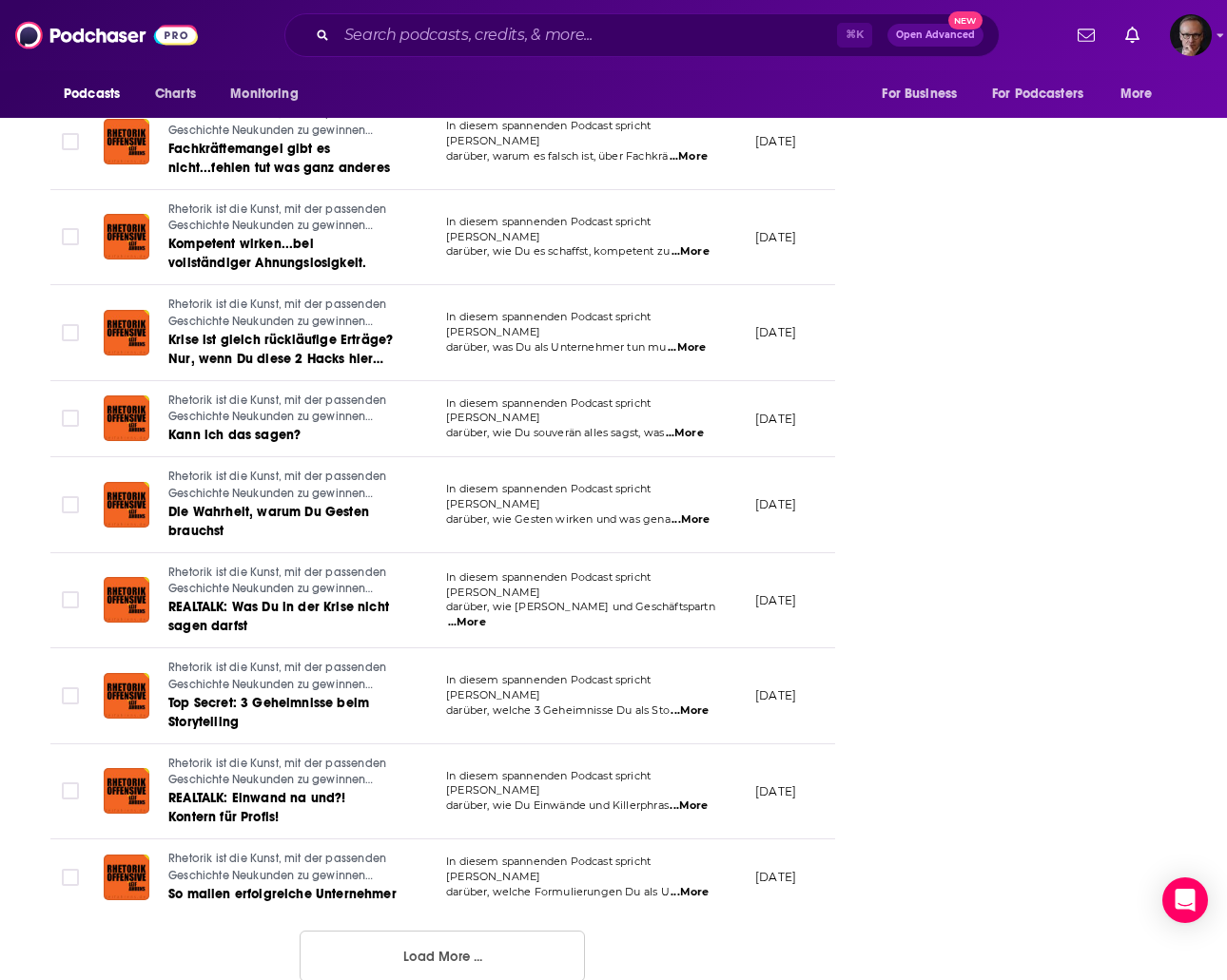
click at [502, 931] on button "Load More ..." at bounding box center [442, 956] width 285 height 51
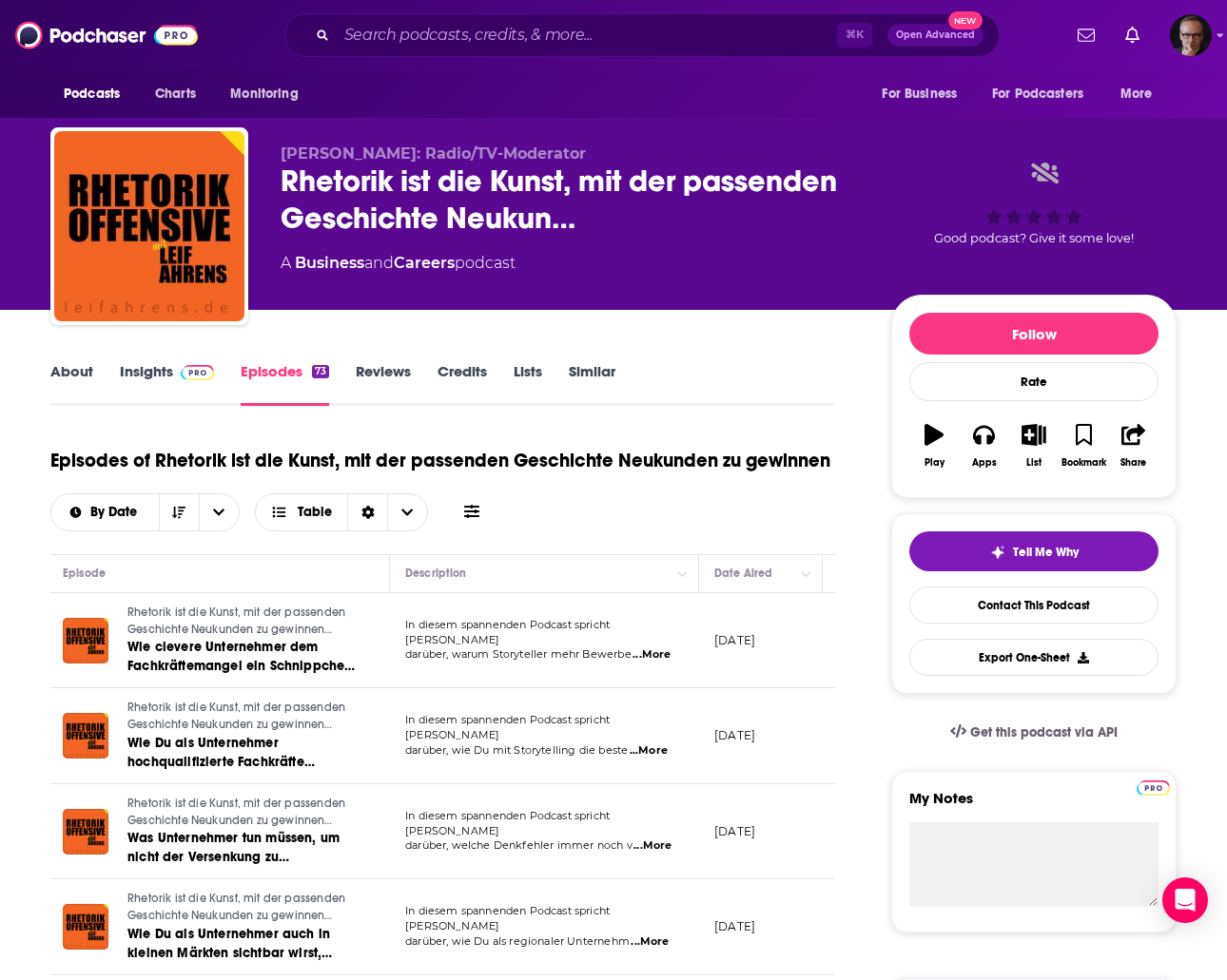
scroll to position [0, 0]
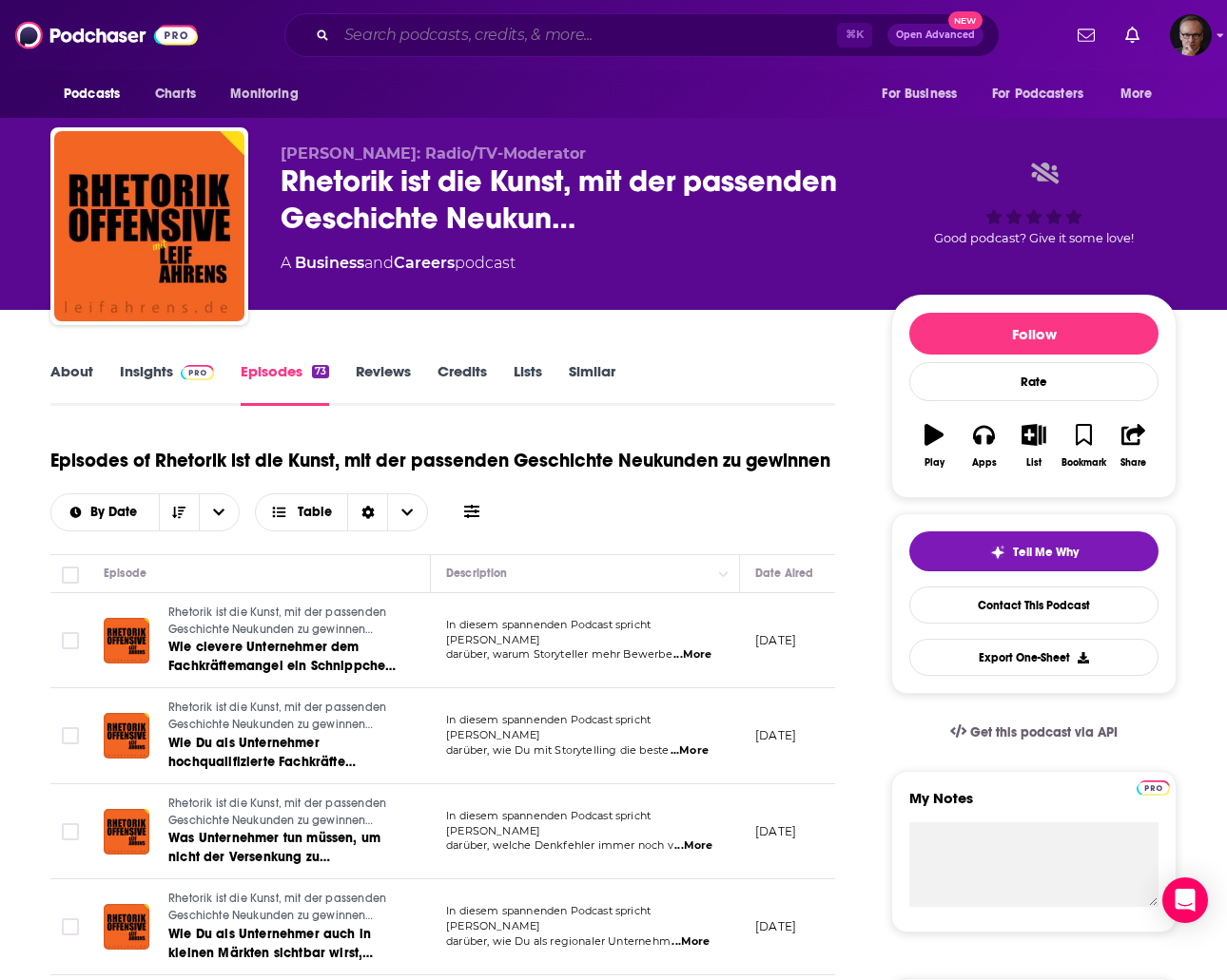
click at [570, 38] on input "Search podcasts, credits, & more..." at bounding box center [586, 34] width 500 height 30
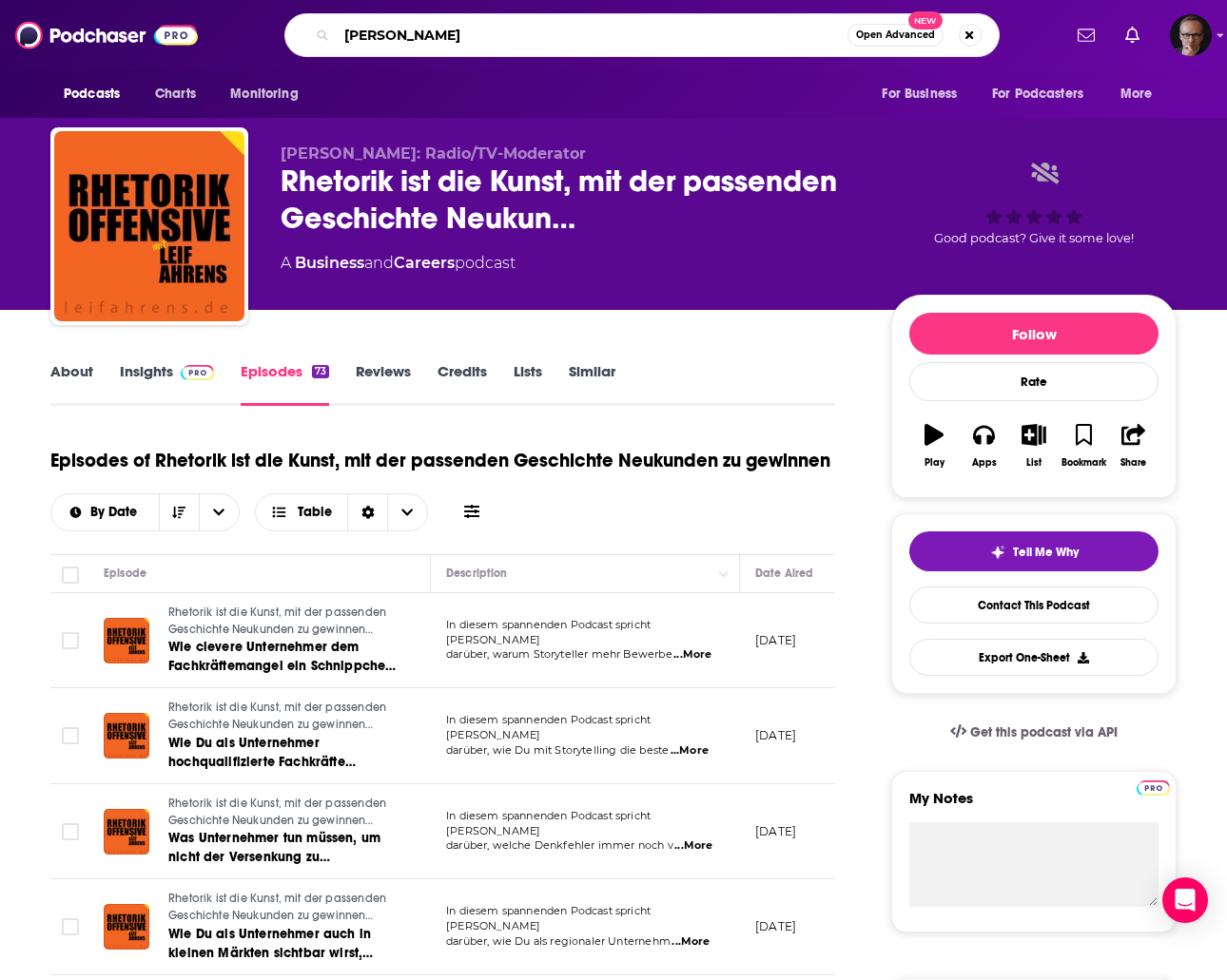
type input "[PERSON_NAME]"
